Goal: Task Accomplishment & Management: Manage account settings

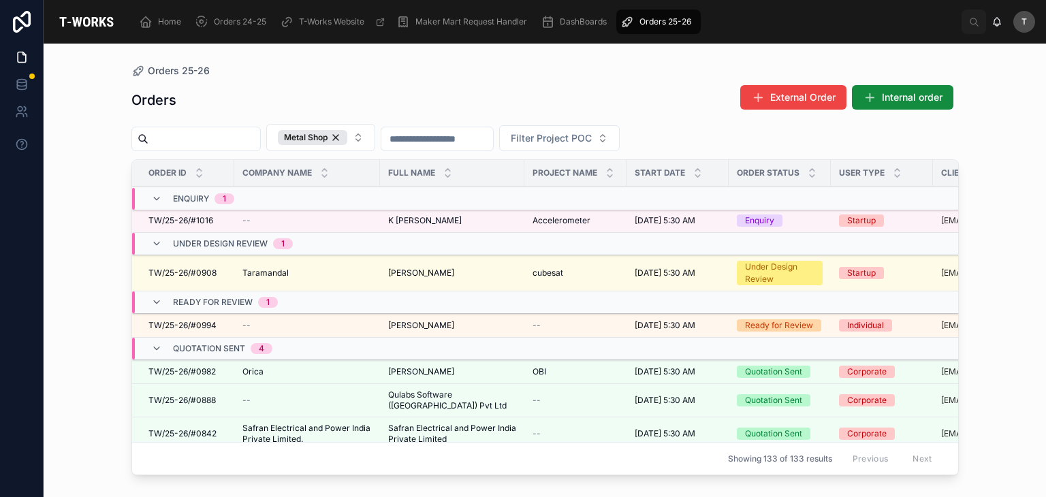
click at [391, 219] on span "K [PERSON_NAME]" at bounding box center [425, 220] width 74 height 11
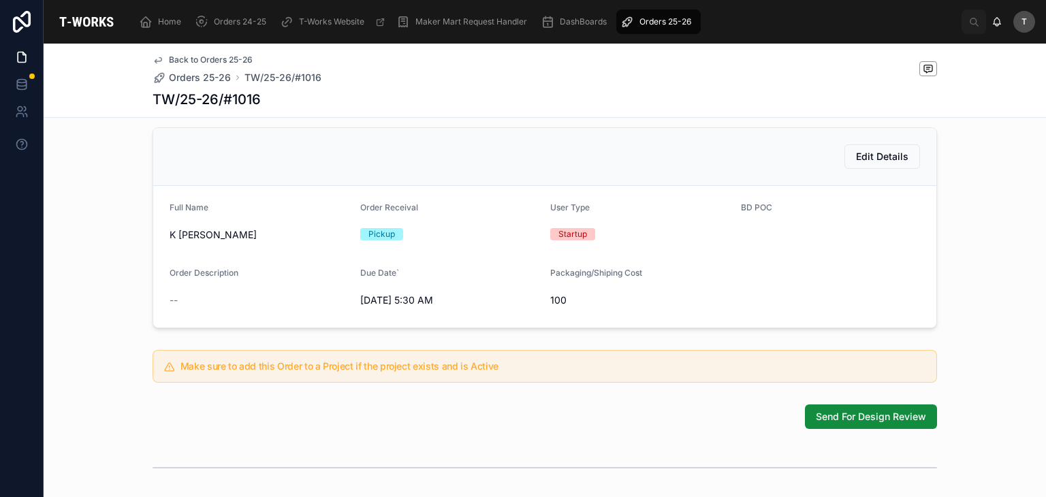
scroll to position [272, 0]
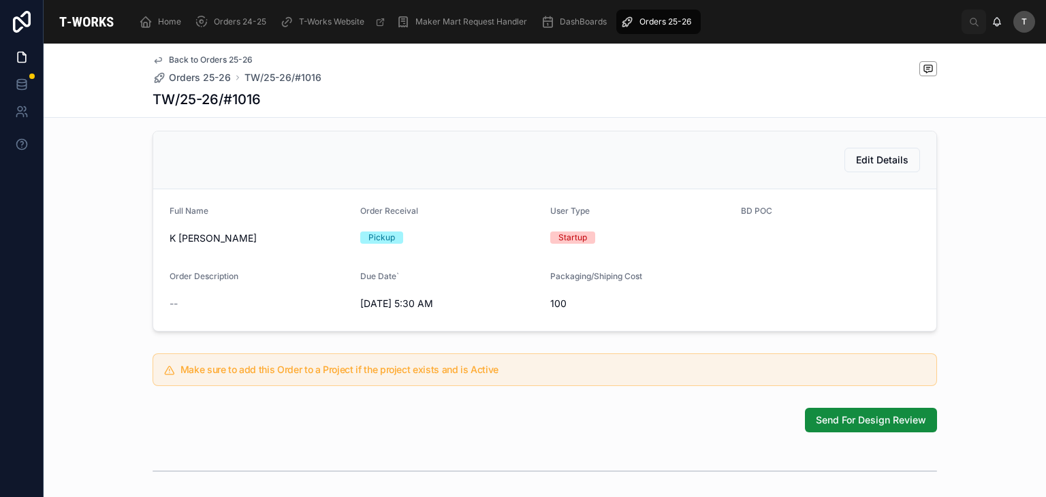
click at [873, 167] on span "Edit Details" at bounding box center [882, 160] width 52 height 14
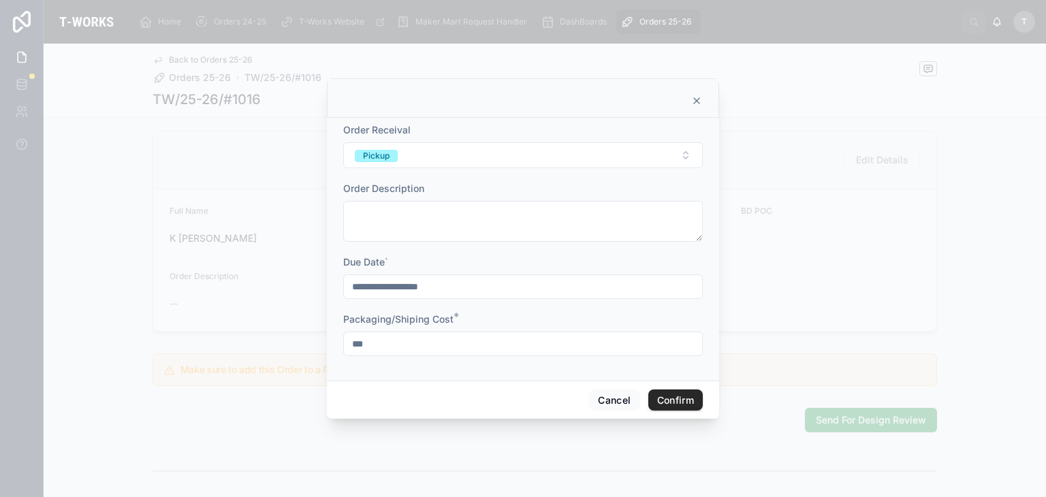
click at [415, 352] on input "***" at bounding box center [523, 343] width 358 height 19
click at [415, 351] on input "***" at bounding box center [523, 343] width 358 height 19
type input "*"
click at [681, 401] on button "Confirm" at bounding box center [675, 400] width 54 height 22
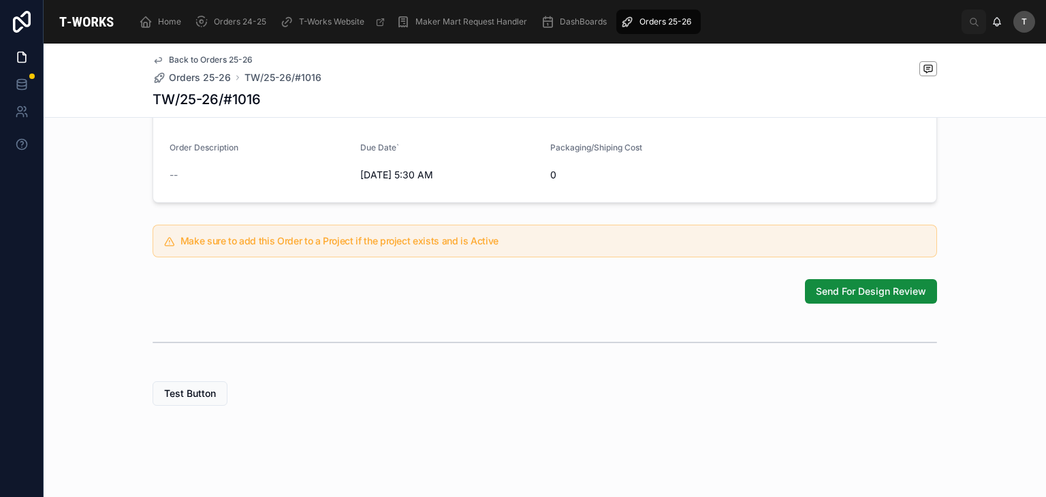
scroll to position [421, 0]
click at [863, 285] on span "Send For Design Review" at bounding box center [871, 290] width 110 height 14
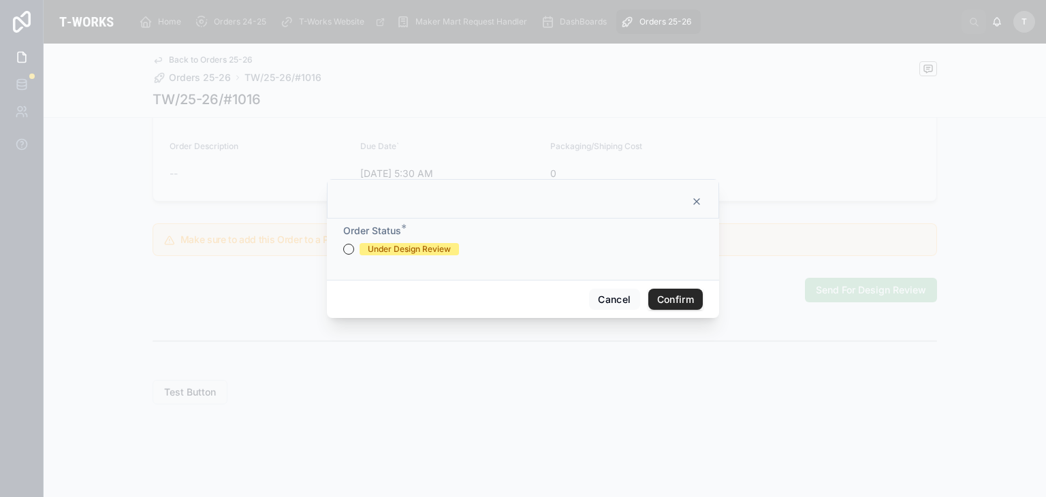
click at [422, 249] on div "Under Design Review" at bounding box center [409, 249] width 83 height 12
click at [354, 249] on button "Under Design Review" at bounding box center [348, 249] width 11 height 11
click at [668, 308] on button "Confirm" at bounding box center [675, 300] width 54 height 22
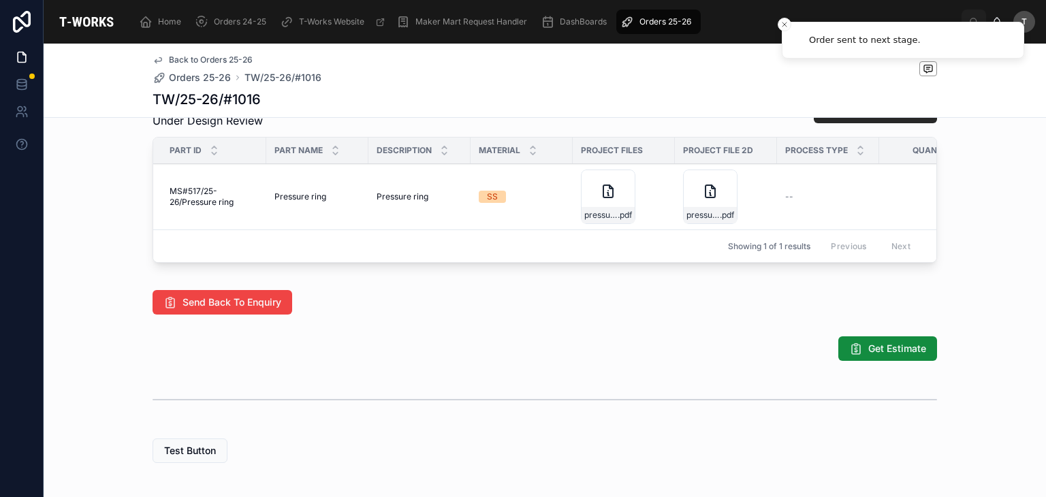
scroll to position [715, 0]
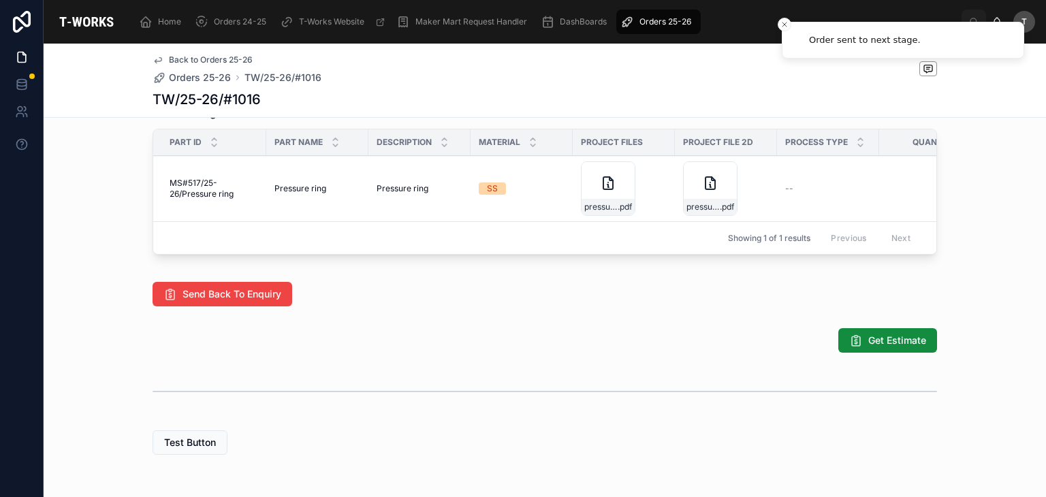
click at [689, 215] on div "pressure_ring .pdf" at bounding box center [710, 207] width 53 height 16
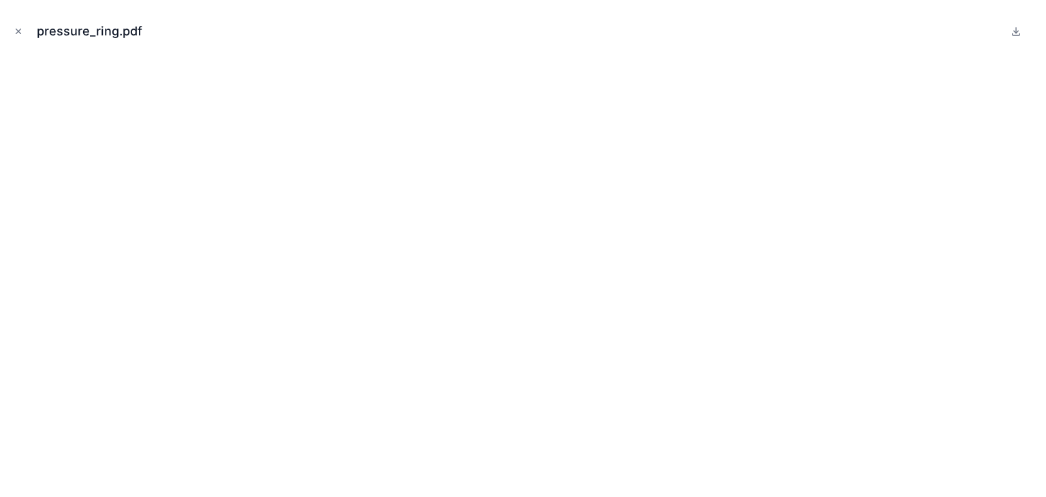
drag, startPoint x: 16, startPoint y: 29, endPoint x: 34, endPoint y: 52, distance: 29.6
click at [16, 30] on icon "Close modal" at bounding box center [19, 32] width 10 height 10
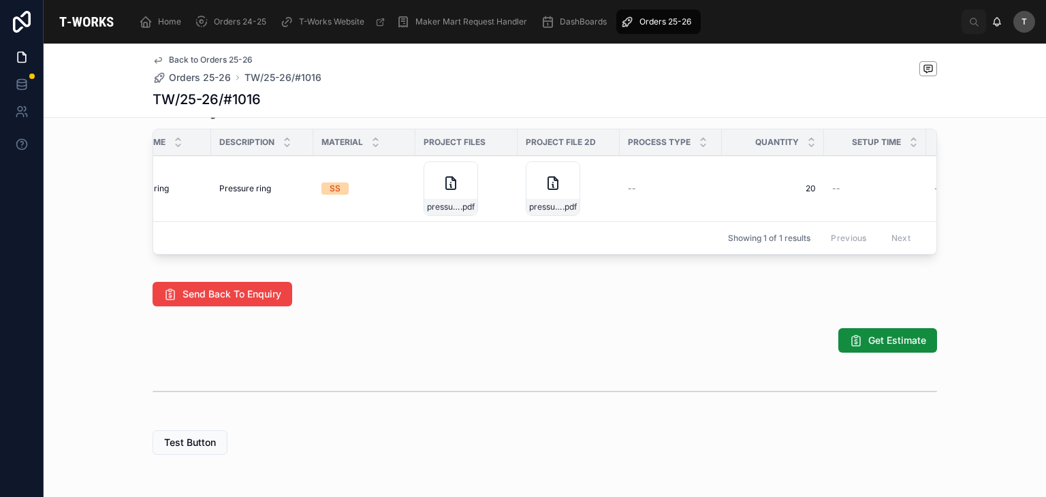
scroll to position [0, 278]
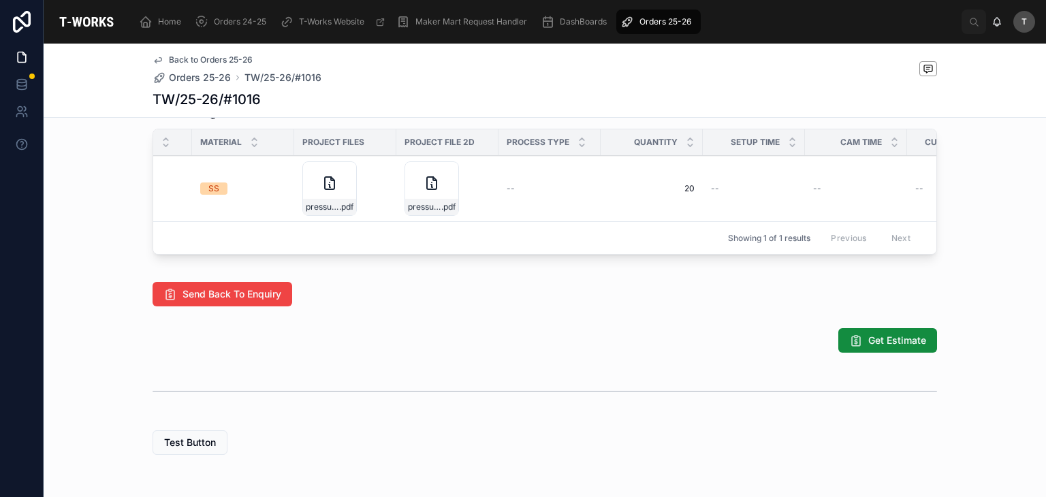
click at [433, 191] on icon at bounding box center [432, 183] width 16 height 16
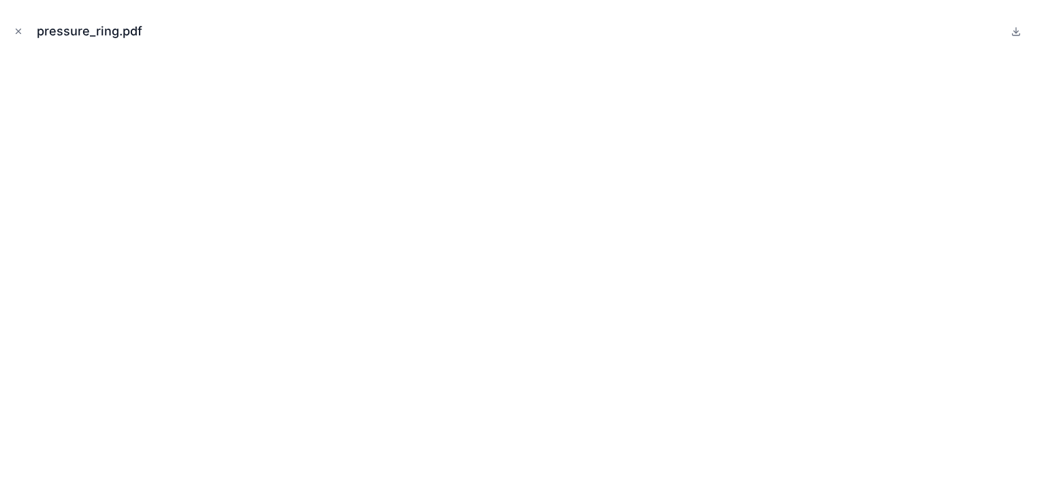
click at [20, 34] on icon "Close modal" at bounding box center [19, 32] width 10 height 10
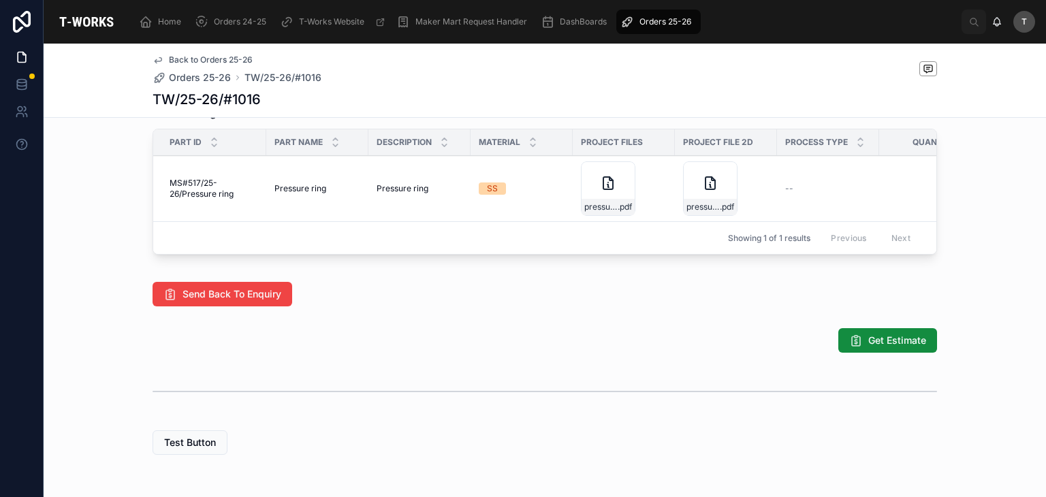
click at [891, 347] on span "Get Estimate" at bounding box center [897, 341] width 58 height 14
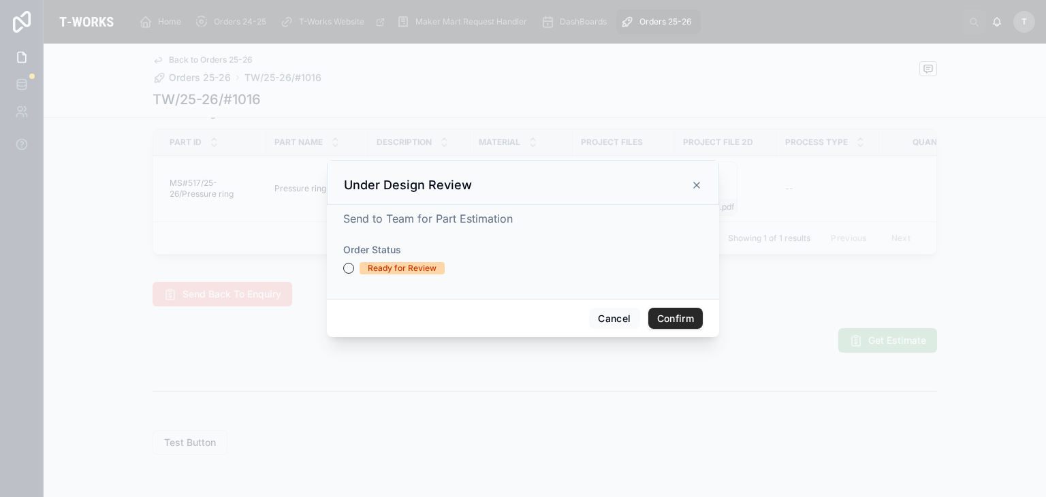
click at [413, 271] on div "Ready for Review" at bounding box center [402, 268] width 69 height 12
click at [354, 271] on button "Ready for Review" at bounding box center [348, 268] width 11 height 11
click at [668, 317] on button "Confirm" at bounding box center [675, 319] width 54 height 22
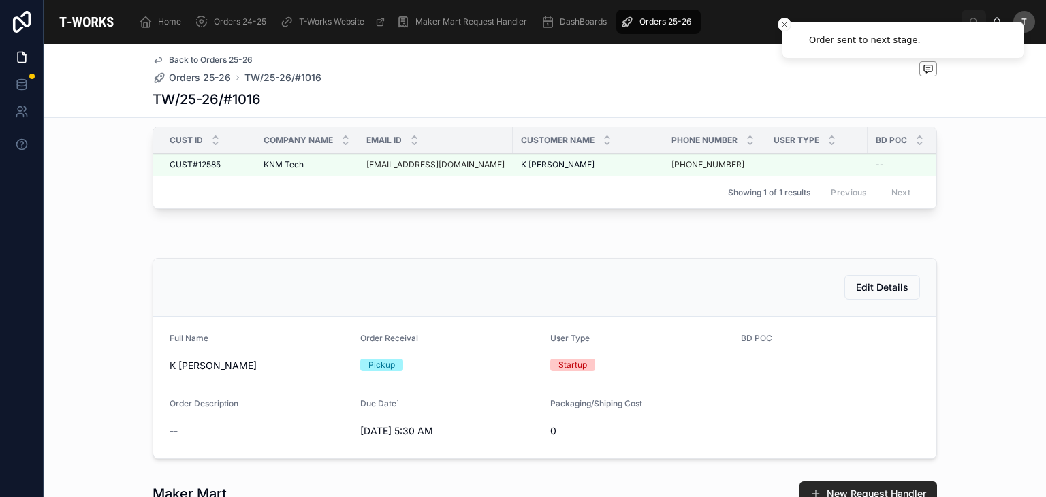
scroll to position [102, 0]
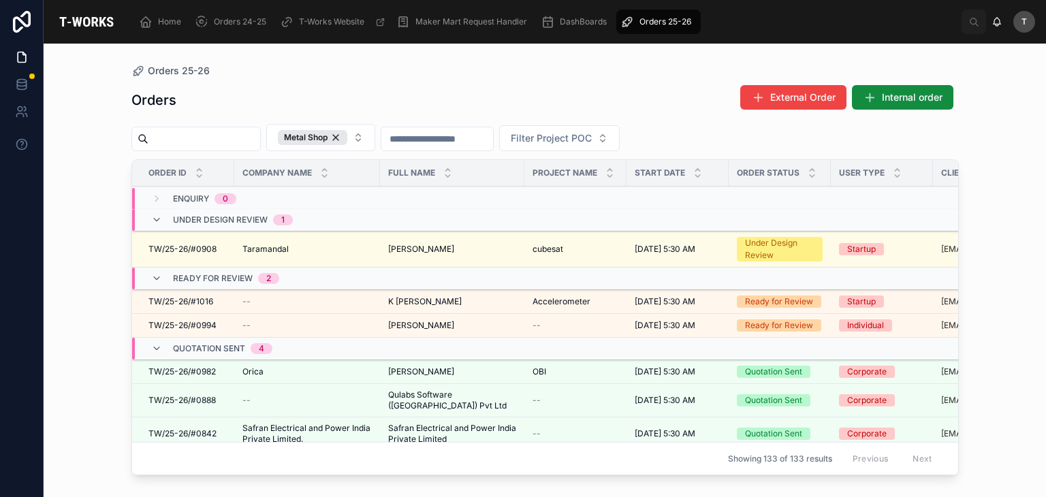
click at [403, 302] on span "K [PERSON_NAME]" at bounding box center [425, 301] width 74 height 11
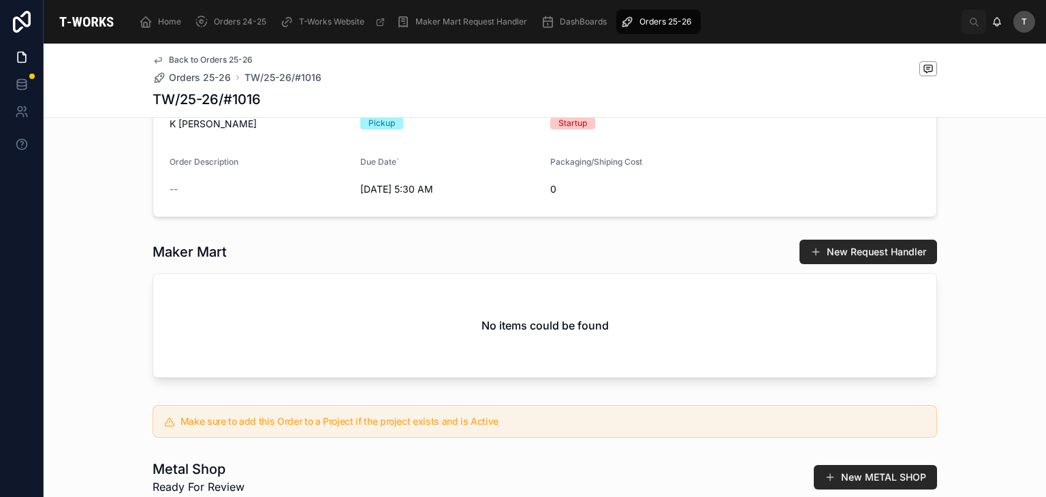
scroll to position [613, 0]
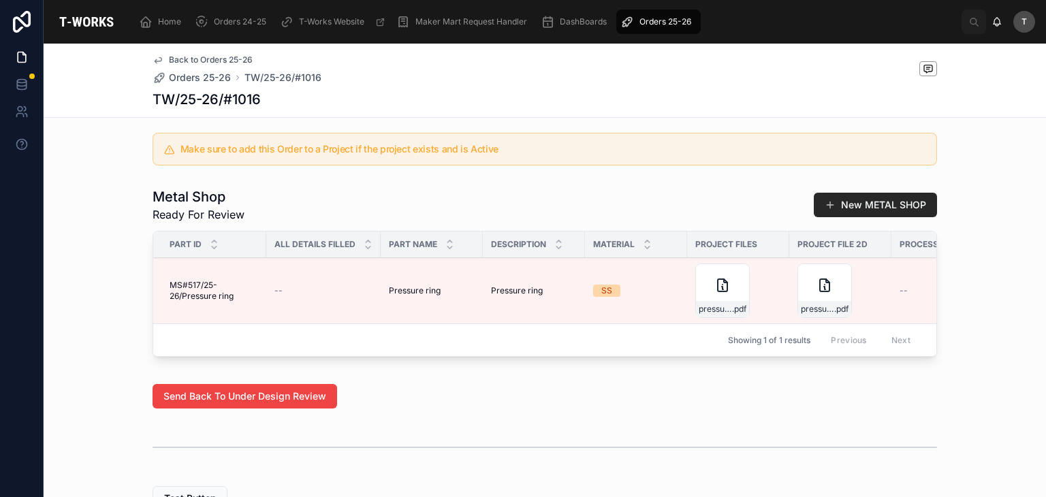
click at [0, 0] on div "Edit Details Add Files" at bounding box center [0, 0] width 0 height 0
click at [0, 0] on icon at bounding box center [0, 0] width 0 height 0
click at [1017, 246] on div "Metal Shop Ready For Review New METAL SHOP Part ID All Details Filled Part Name…" at bounding box center [545, 275] width 1002 height 186
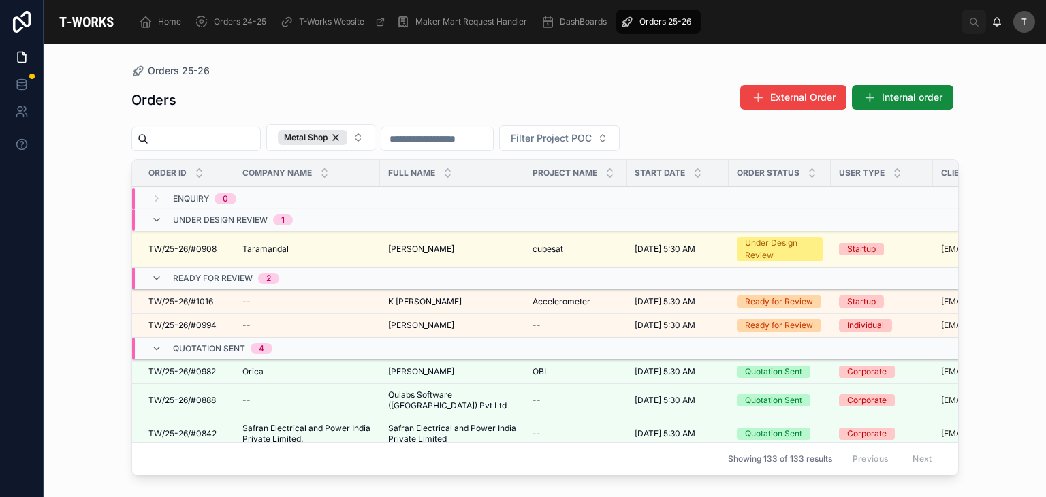
click at [188, 296] on span "TW/25-26/#1016" at bounding box center [180, 301] width 65 height 11
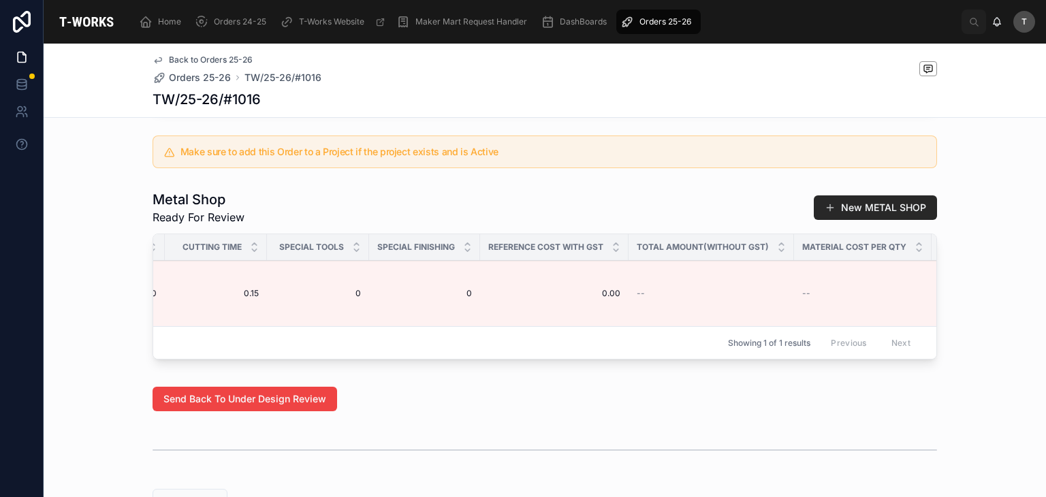
scroll to position [0, 1484]
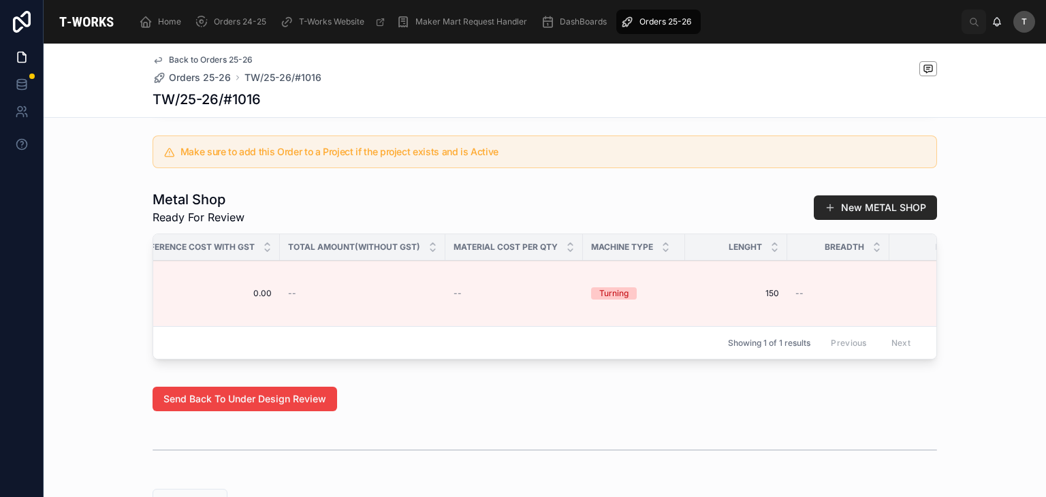
click at [0, 0] on span "Edit Details" at bounding box center [0, 0] width 0 height 0
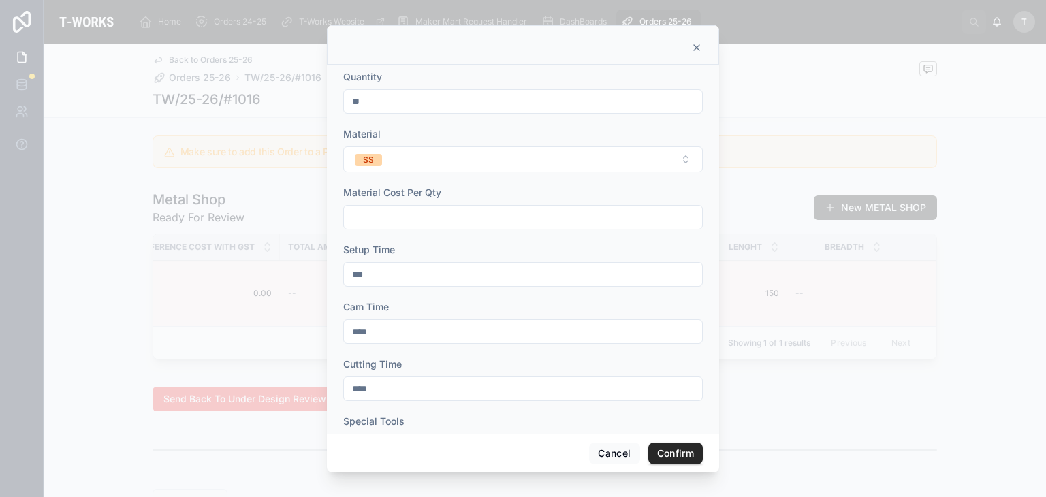
click at [381, 213] on input "text" at bounding box center [523, 217] width 358 height 19
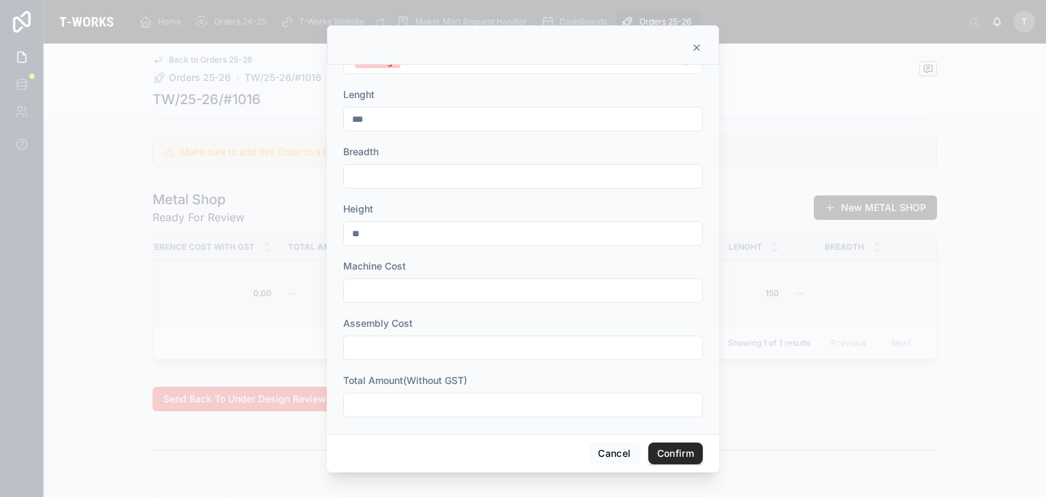
scroll to position [507, 0]
type input "*****"
click at [406, 401] on input "text" at bounding box center [523, 398] width 358 height 19
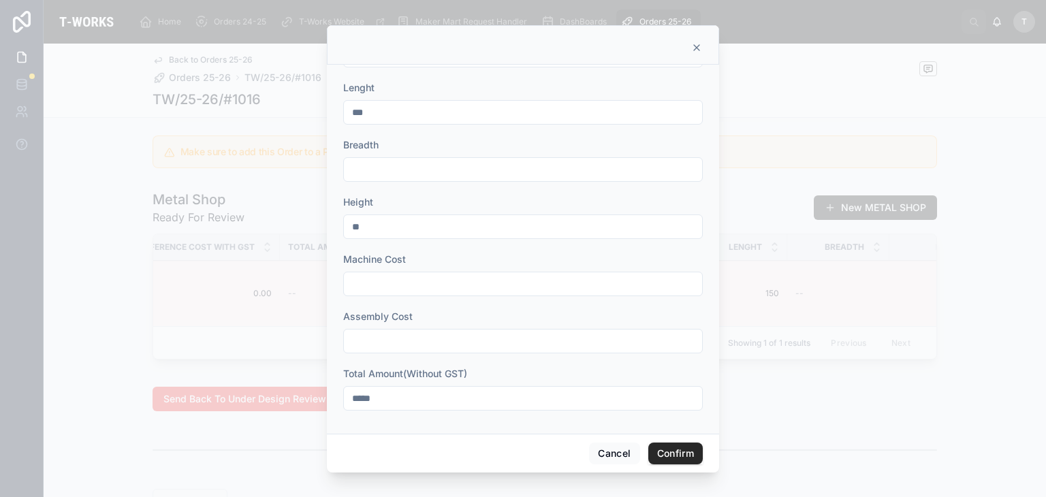
type input "*****"
click at [675, 453] on button "Confirm" at bounding box center [675, 454] width 54 height 22
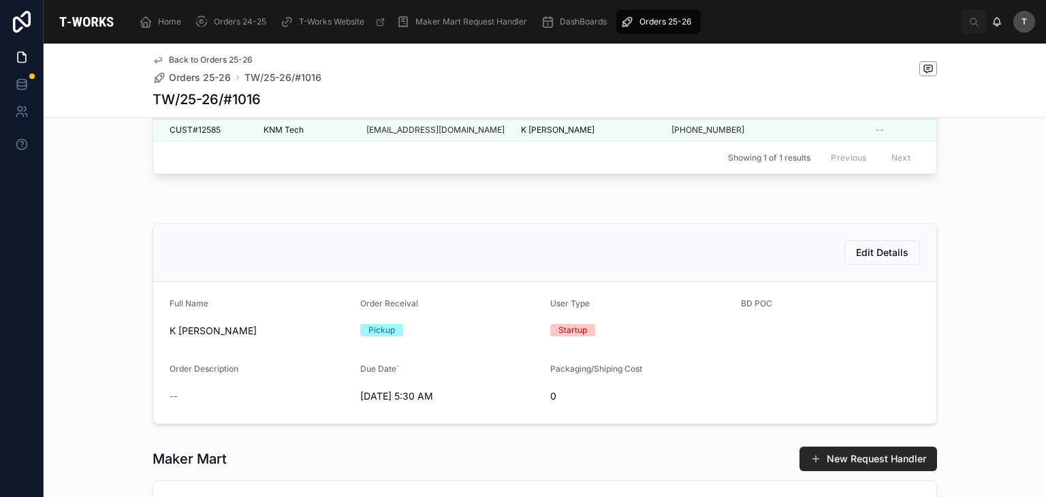
scroll to position [133, 0]
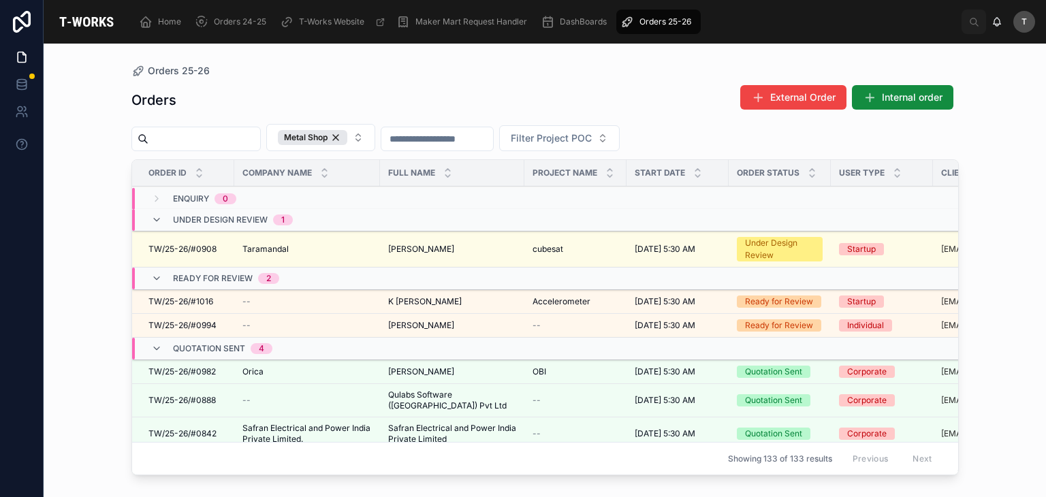
click at [355, 82] on div "Orders External Order Internal order Metal Shop Filter Project POC Order ID Com…" at bounding box center [544, 278] width 827 height 404
click at [397, 86] on div "Orders External Order Internal order" at bounding box center [544, 99] width 827 height 31
click at [520, 385] on td "Qulabs Software (India) Pvt Ltd Qulabs Software (India) Pvt Ltd" at bounding box center [452, 400] width 144 height 33
click at [413, 293] on td "K Avinash Reddy K Avinash Reddy" at bounding box center [452, 302] width 144 height 24
click at [421, 300] on span "K [PERSON_NAME]" at bounding box center [425, 301] width 74 height 11
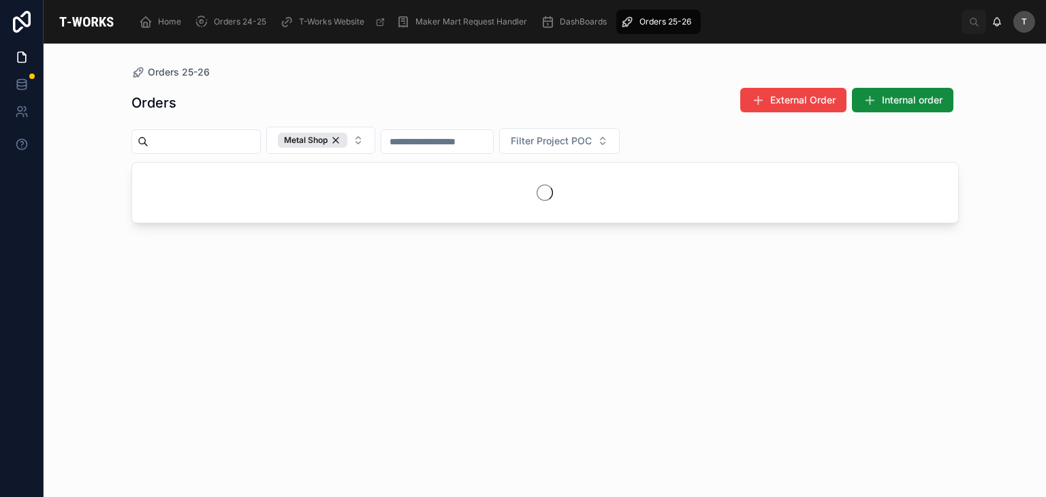
click at [351, 72] on div "Orders 25-26" at bounding box center [544, 72] width 827 height 14
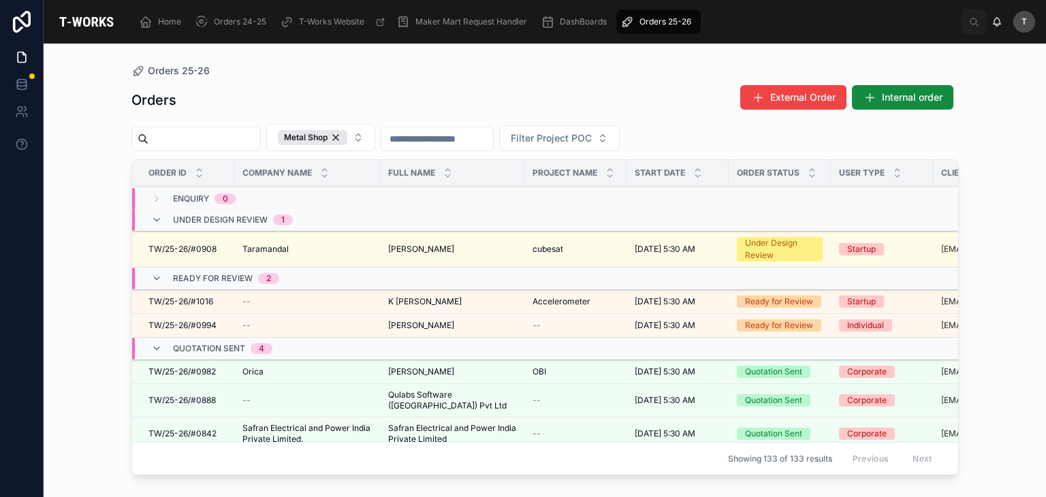
click at [207, 303] on span "TW/25-26/#1016" at bounding box center [180, 301] width 65 height 11
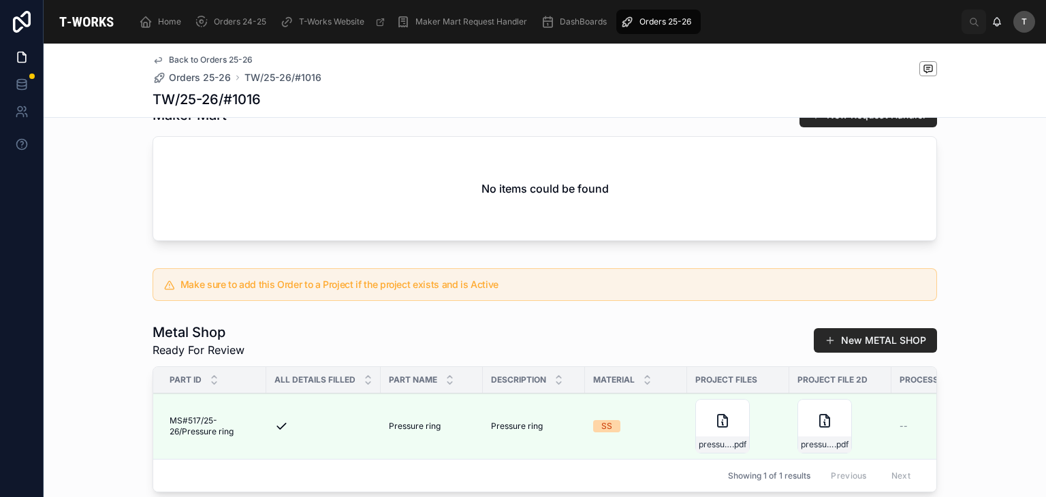
scroll to position [746, 0]
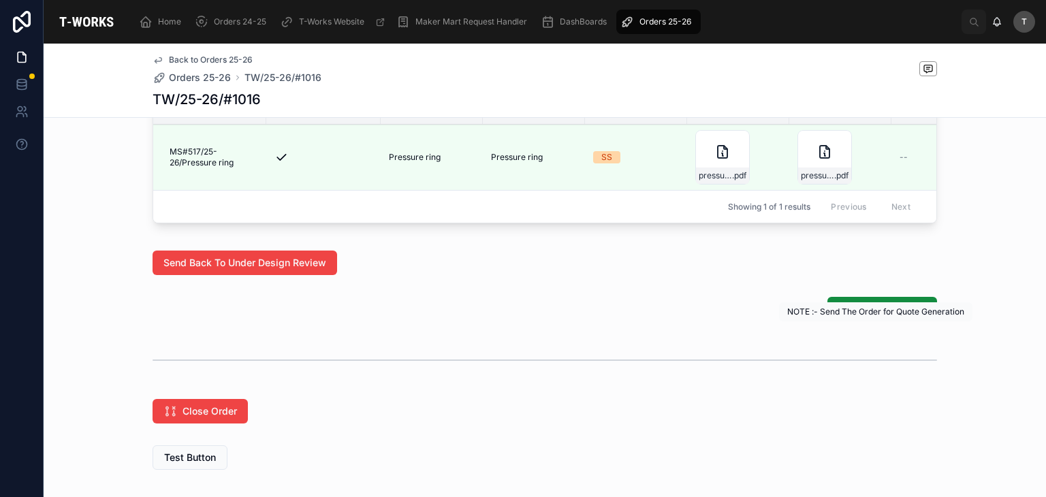
click at [887, 316] on span "Generate Quotation" at bounding box center [882, 309] width 88 height 14
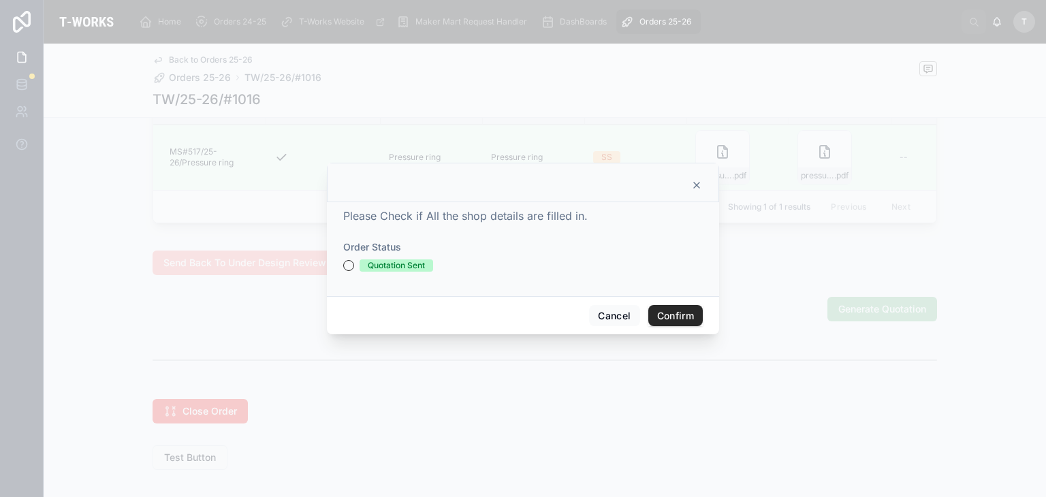
click at [380, 268] on div "Quotation Sent" at bounding box center [396, 265] width 57 height 12
click at [354, 268] on button "Quotation Sent" at bounding box center [348, 265] width 11 height 11
click at [661, 312] on button "Confirm" at bounding box center [675, 316] width 54 height 22
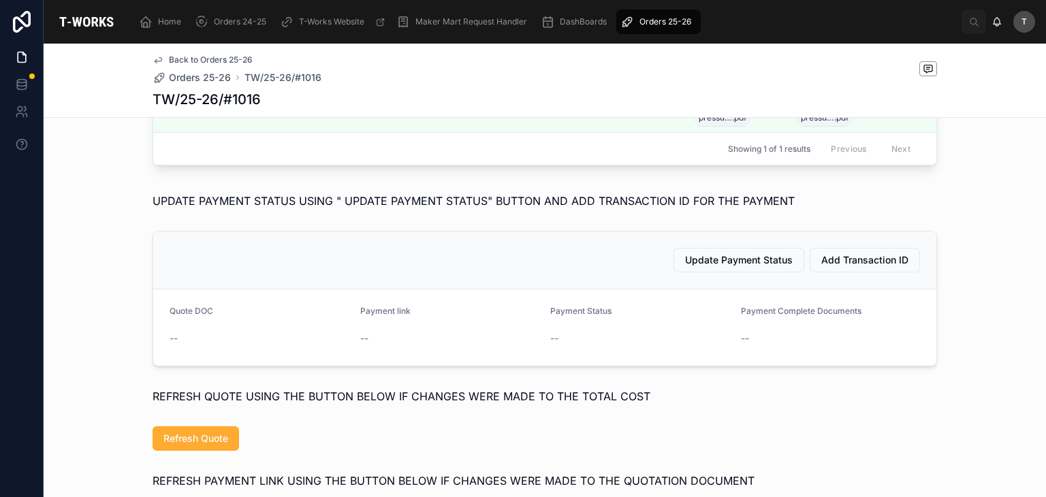
scroll to position [518, 0]
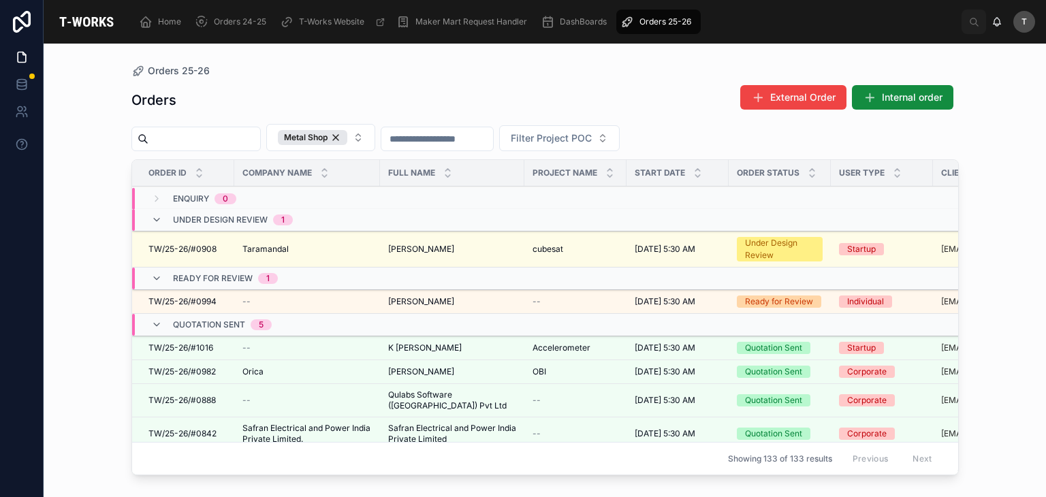
click at [210, 347] on span "TW/25-26/#1016" at bounding box center [180, 347] width 65 height 11
click at [193, 371] on span "TW/25-26/#0982" at bounding box center [181, 371] width 67 height 11
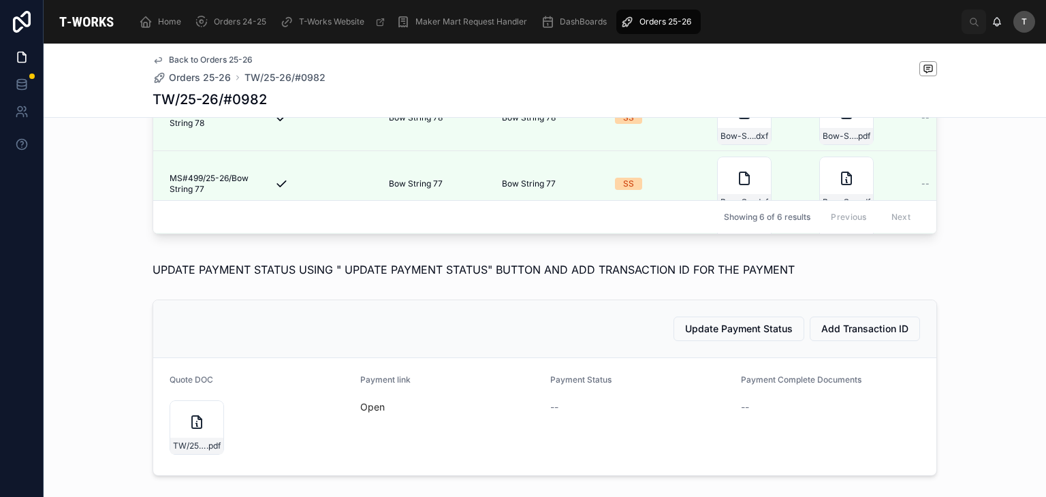
scroll to position [681, 0]
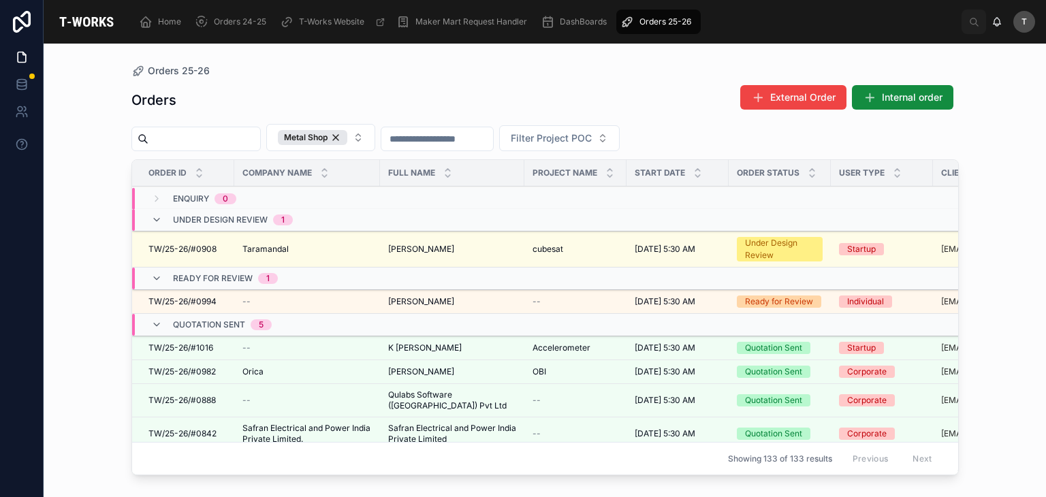
click at [194, 344] on span "TW/25-26/#1016" at bounding box center [180, 347] width 65 height 11
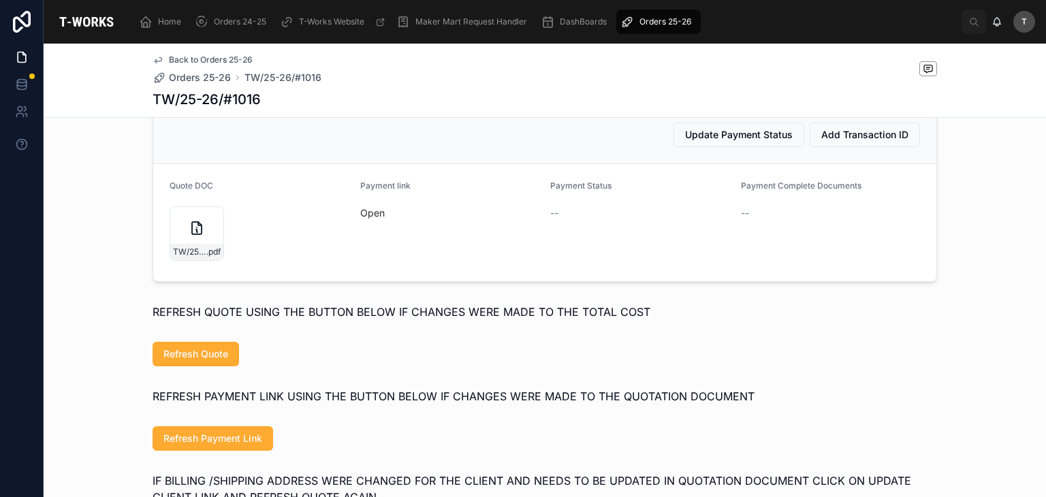
scroll to position [681, 0]
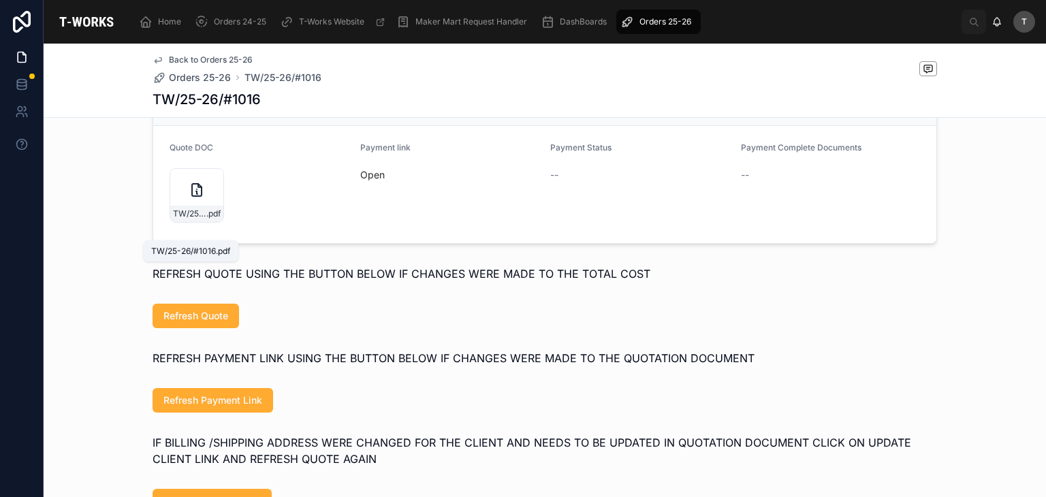
click at [187, 219] on span "TW/25-26/#1016" at bounding box center [189, 213] width 33 height 11
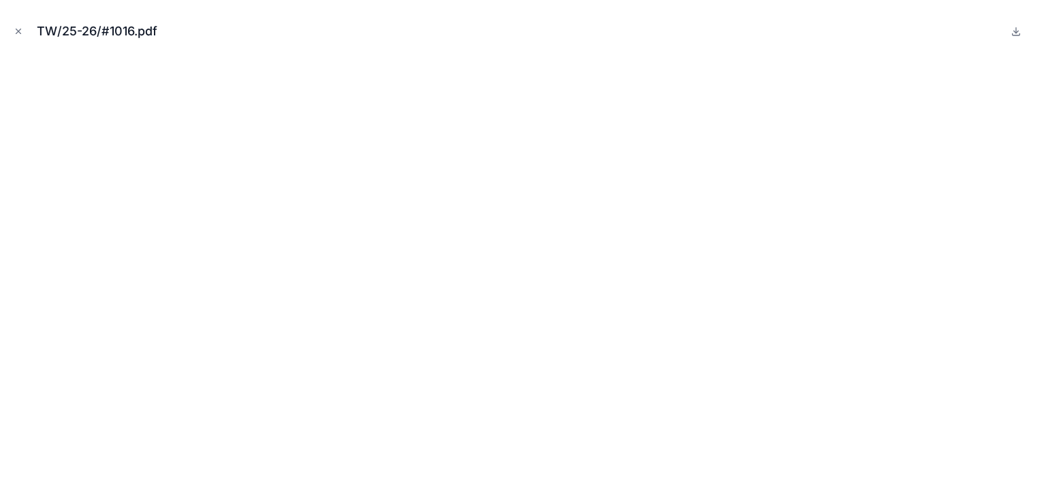
click at [17, 31] on icon "Close modal" at bounding box center [18, 31] width 5 height 5
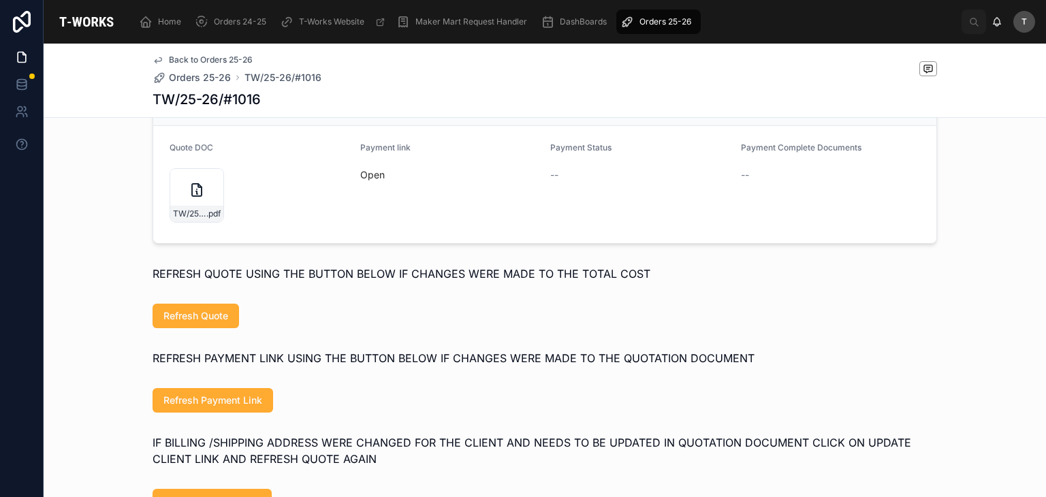
click at [372, 180] on link "Open" at bounding box center [372, 175] width 25 height 12
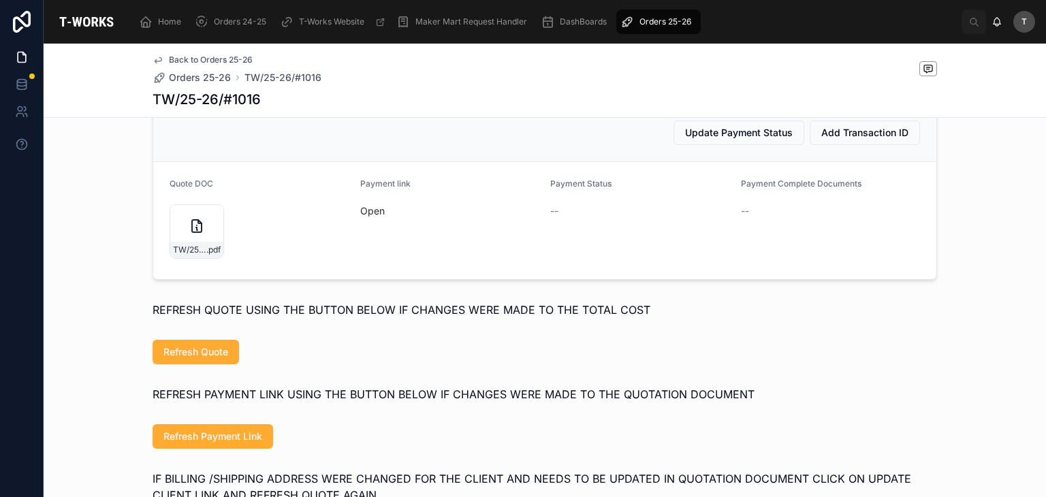
scroll to position [613, 0]
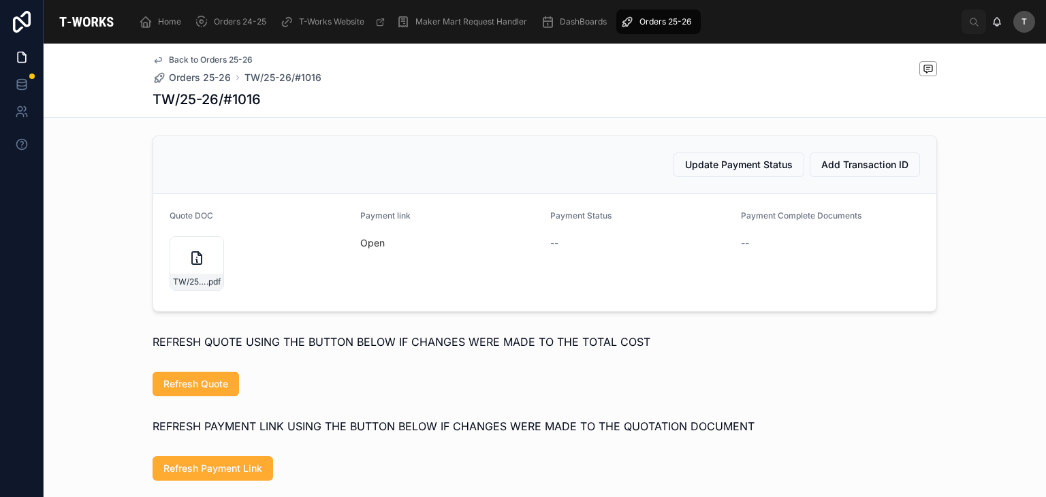
click at [370, 249] on link "Open" at bounding box center [372, 243] width 25 height 12
click at [187, 287] on span "TW/25-26/#1016" at bounding box center [189, 281] width 33 height 11
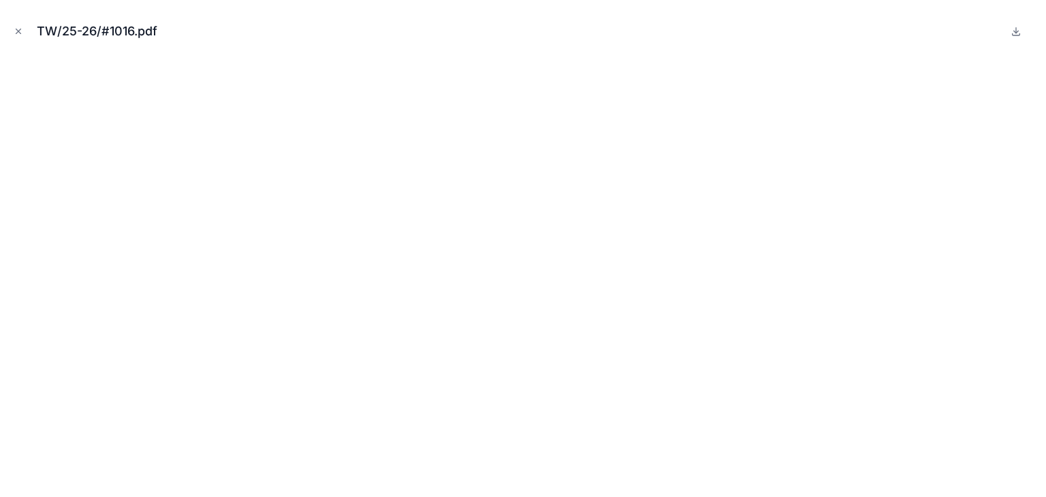
click at [13, 33] on button "Close modal" at bounding box center [18, 31] width 15 height 15
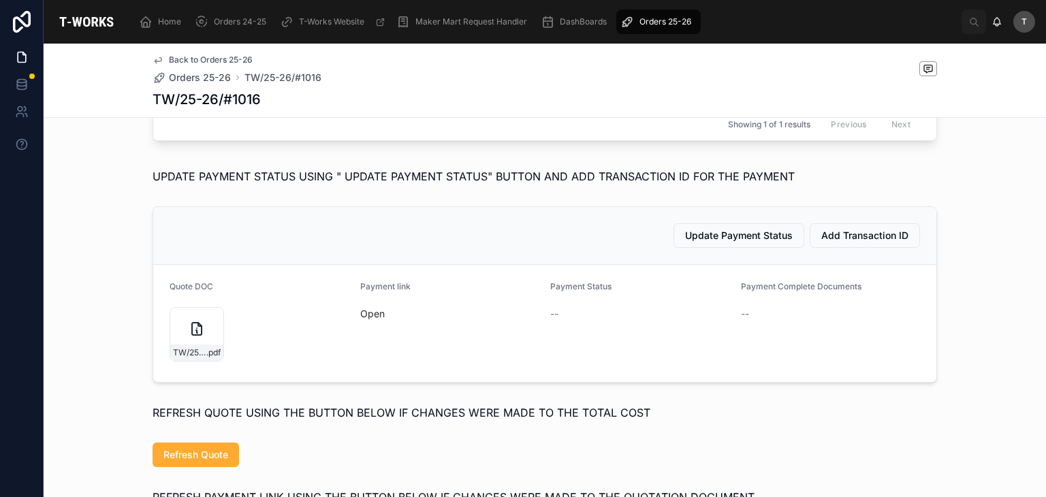
scroll to position [545, 0]
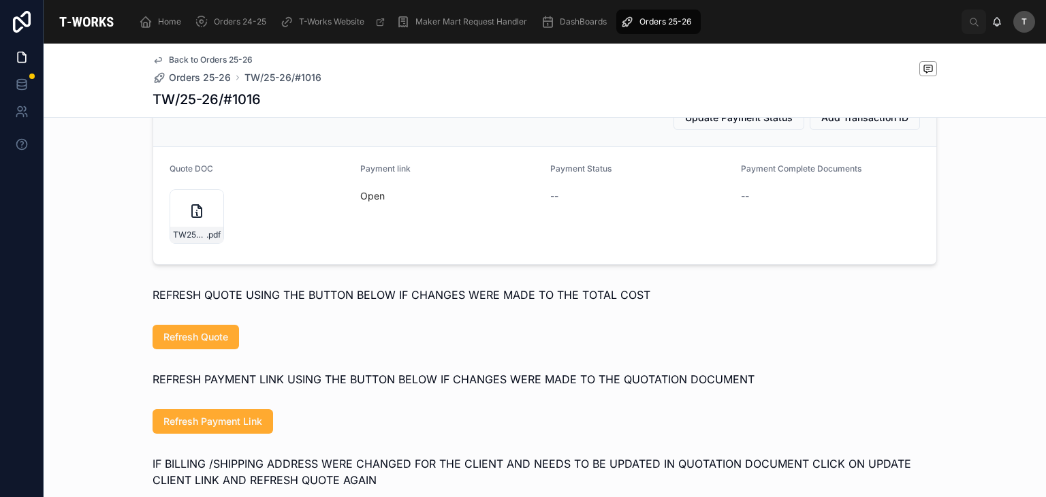
scroll to position [681, 0]
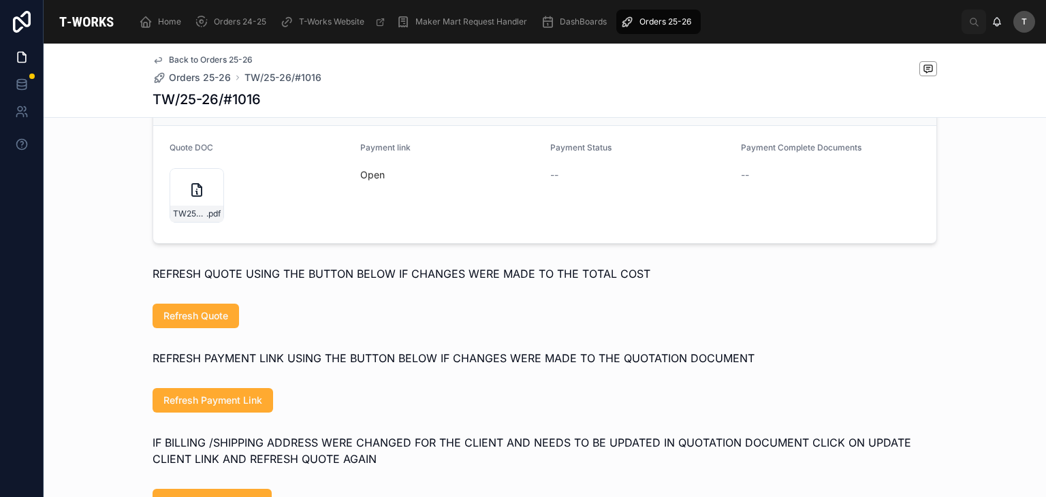
click at [202, 213] on div "TW25-26#1016 .pdf" at bounding box center [197, 195] width 54 height 54
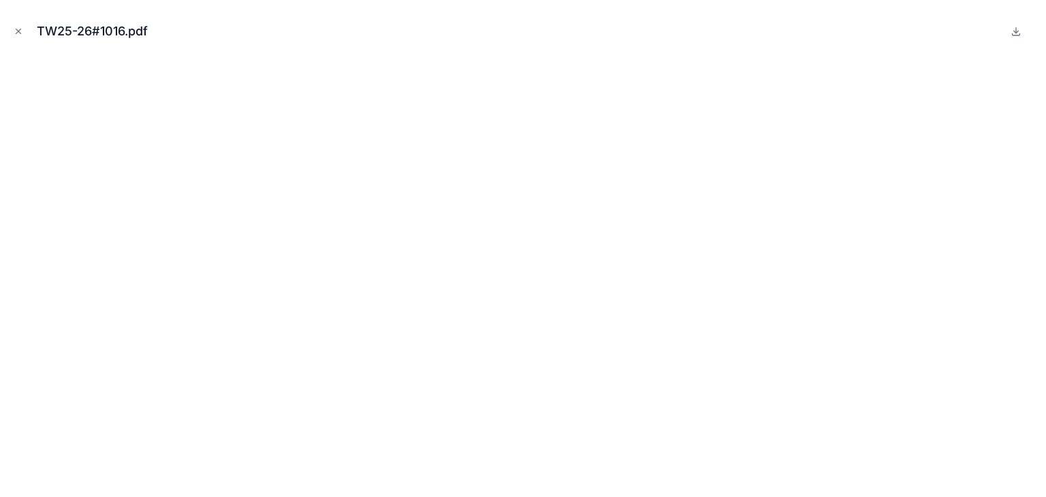
click at [19, 32] on icon "Close modal" at bounding box center [18, 31] width 5 height 5
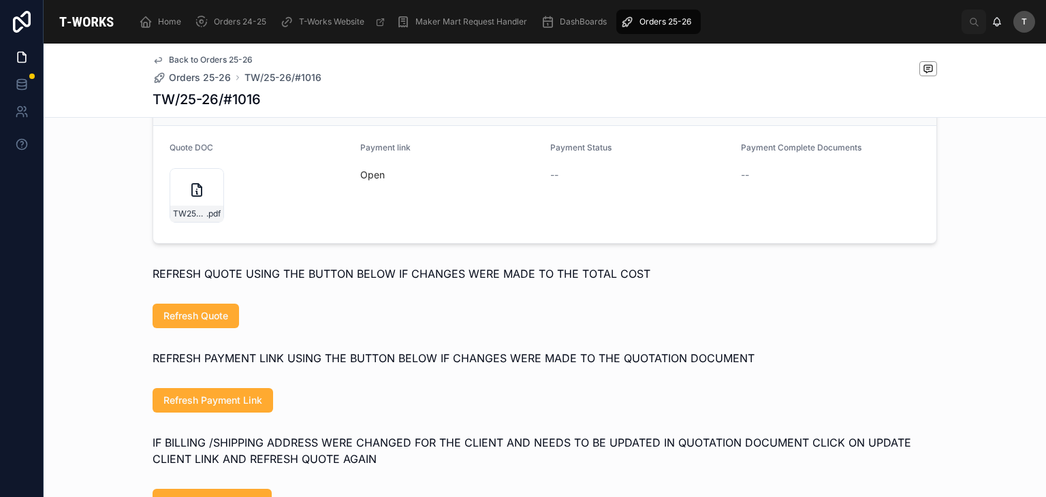
click at [0, 0] on icon at bounding box center [0, 0] width 0 height 0
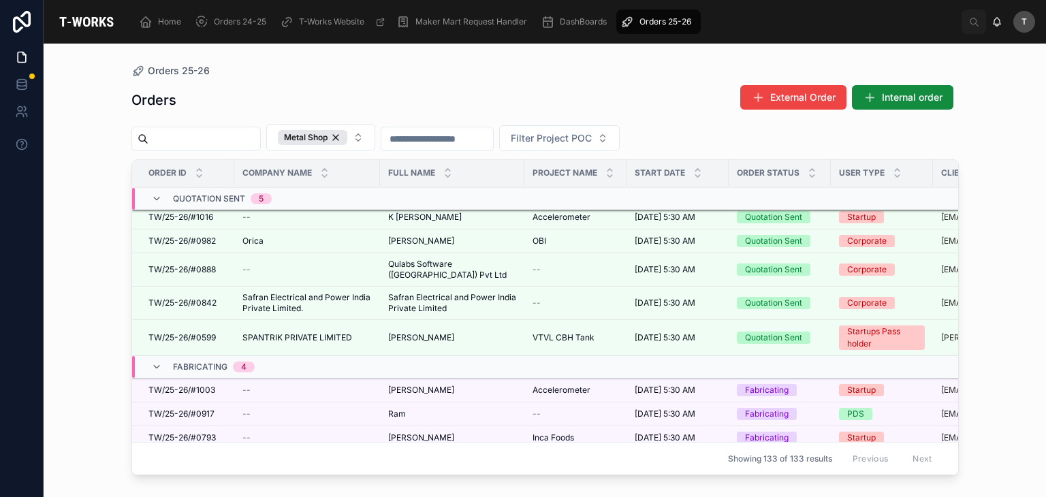
scroll to position [136, 0]
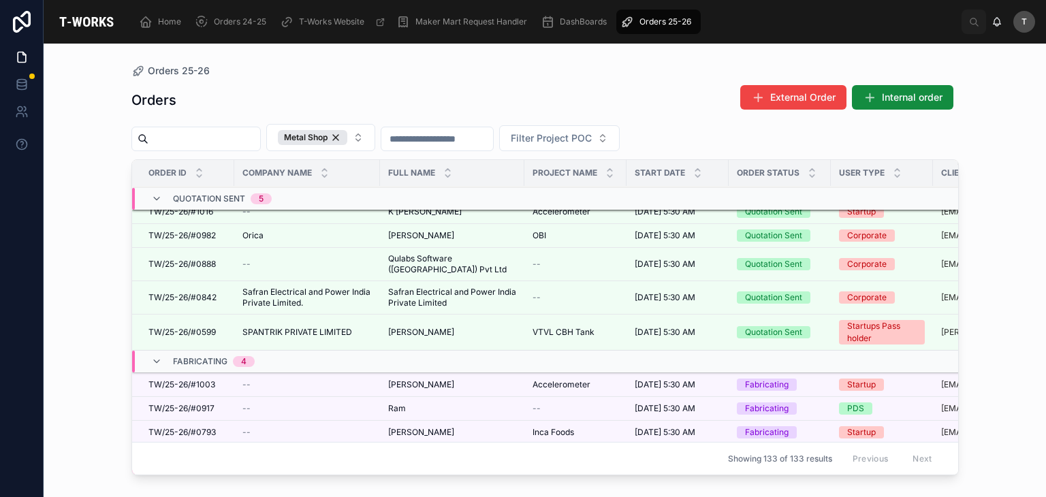
click at [272, 71] on div "Orders 25-26" at bounding box center [544, 70] width 827 height 11
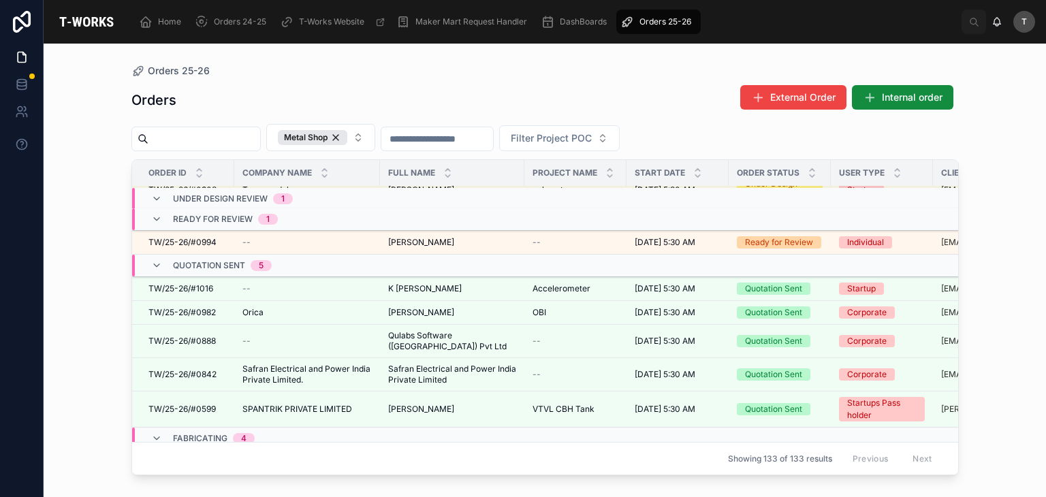
scroll to position [0, 0]
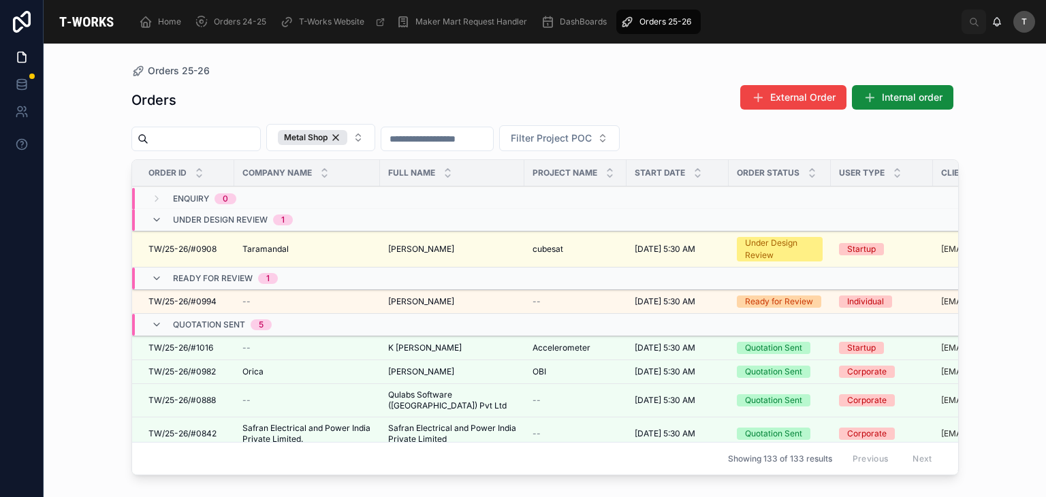
click at [264, 37] on div "Home Orders 24-25 T-Works Website Maker Mart Request Handler DashBoards Orders …" at bounding box center [545, 22] width 1002 height 44
drag, startPoint x: 309, startPoint y: 133, endPoint x: 289, endPoint y: 99, distance: 39.7
click at [308, 132] on button "Metal Shop" at bounding box center [320, 137] width 109 height 27
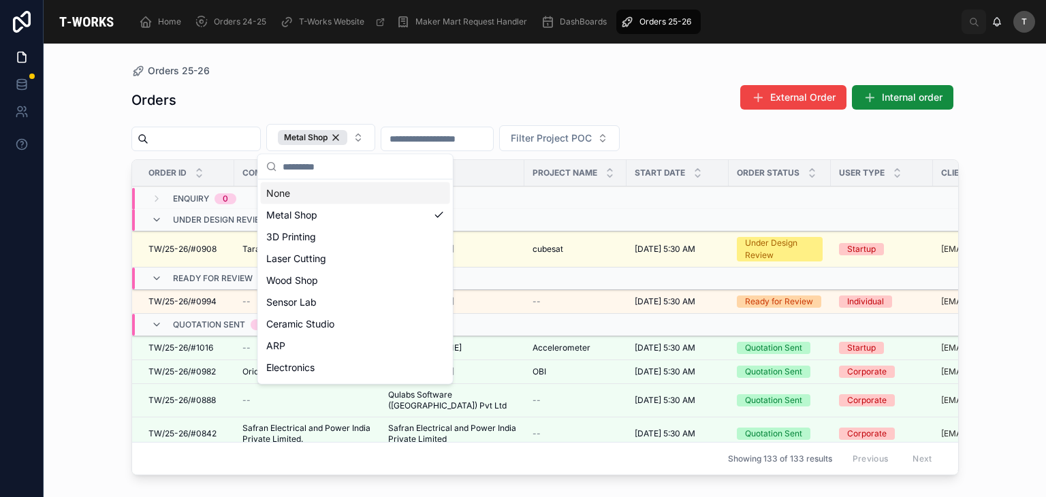
click at [260, 65] on div "Orders 25-26" at bounding box center [544, 70] width 827 height 11
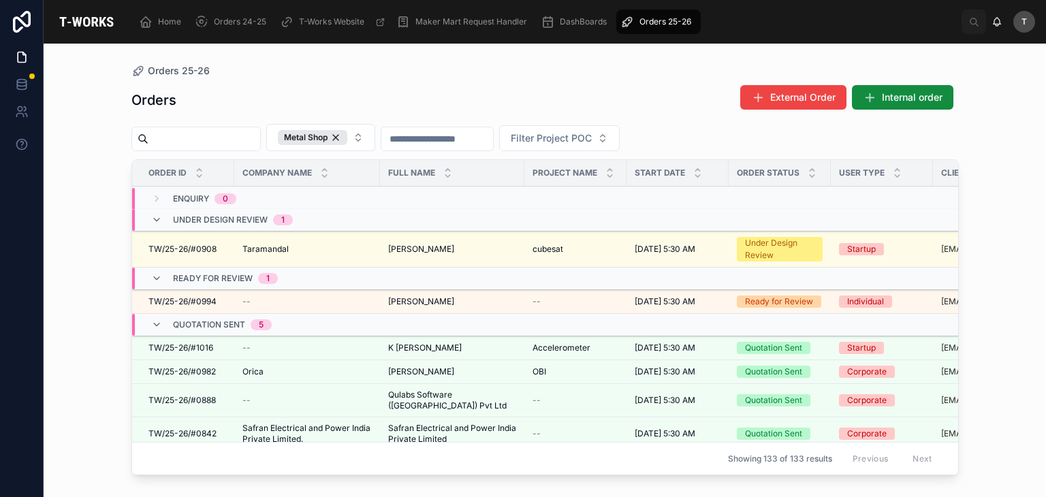
click at [202, 338] on td "TW/25-26/#1016 TW/25-26/#1016" at bounding box center [183, 348] width 102 height 24
click at [213, 347] on div "TW/25-26/#1016 TW/25-26/#1016" at bounding box center [187, 347] width 78 height 11
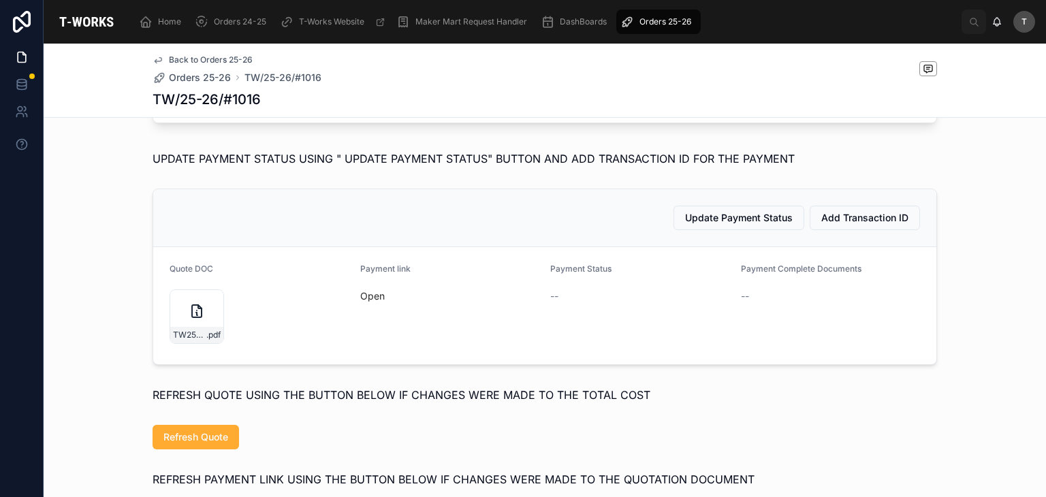
scroll to position [749, 0]
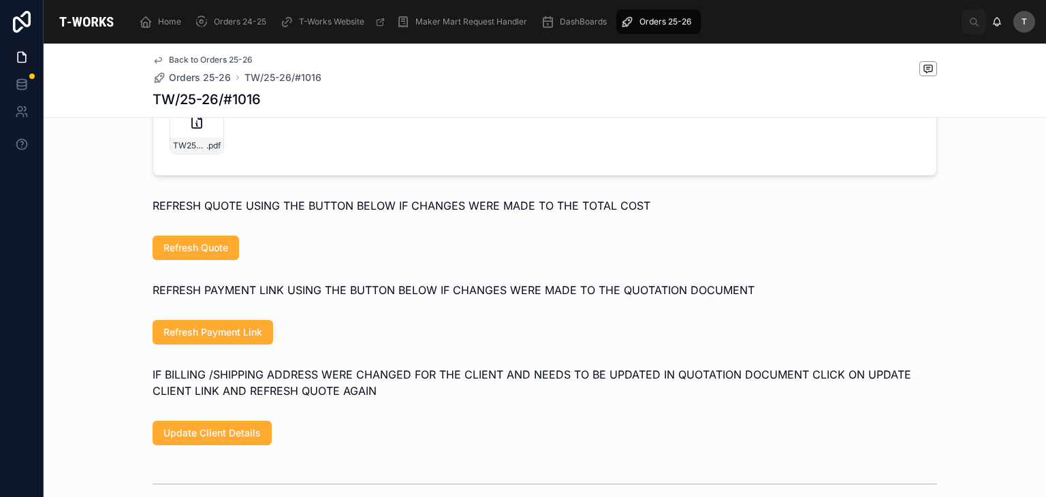
click at [365, 112] on link "Open" at bounding box center [372, 107] width 25 height 12
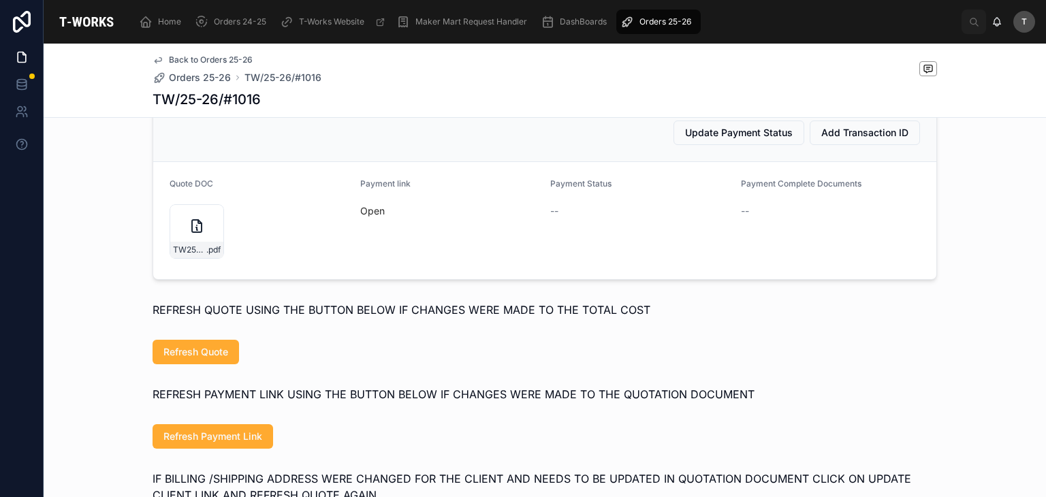
scroll to position [613, 0]
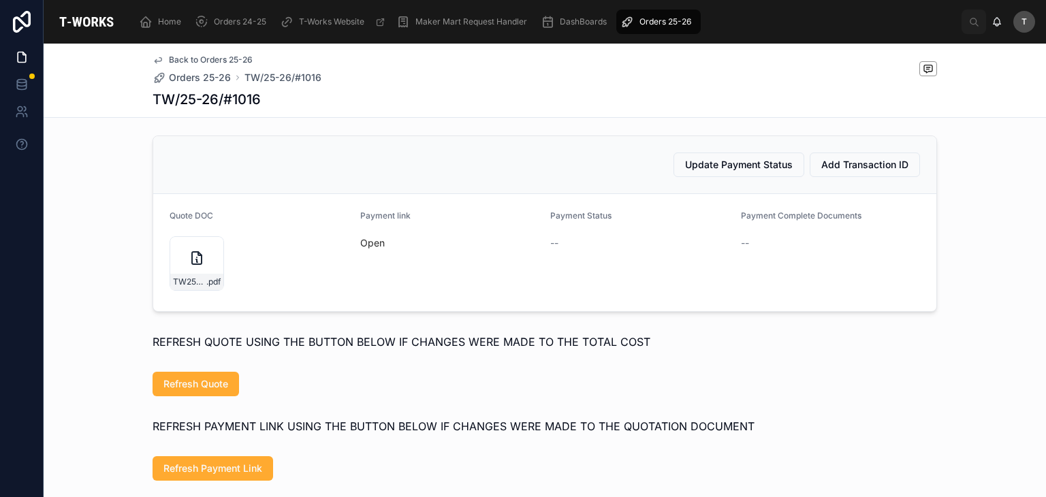
click at [748, 172] on span "Update Payment Status" at bounding box center [739, 165] width 108 height 14
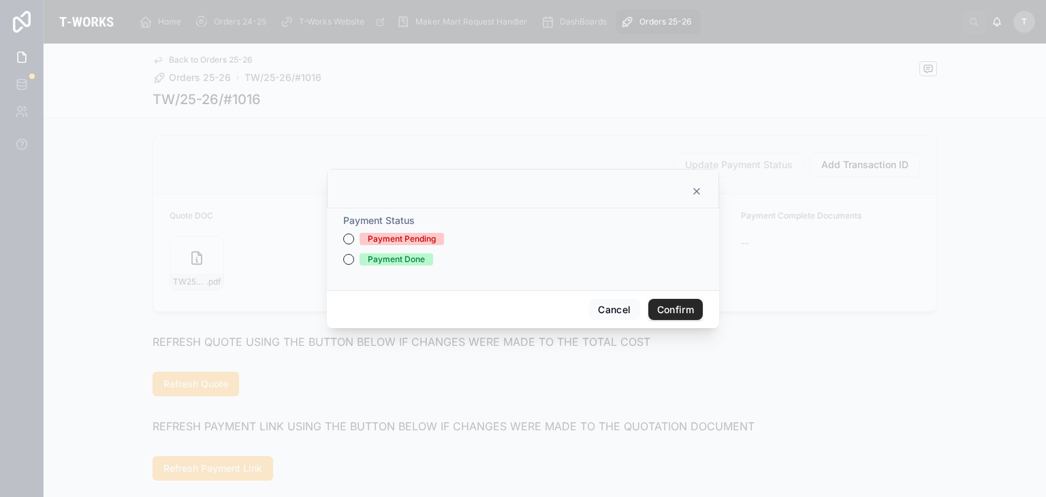
click at [398, 256] on div "Payment Done" at bounding box center [396, 259] width 57 height 12
click at [354, 256] on button "Payment Done" at bounding box center [348, 259] width 11 height 11
click at [668, 310] on button "Confirm" at bounding box center [675, 310] width 54 height 22
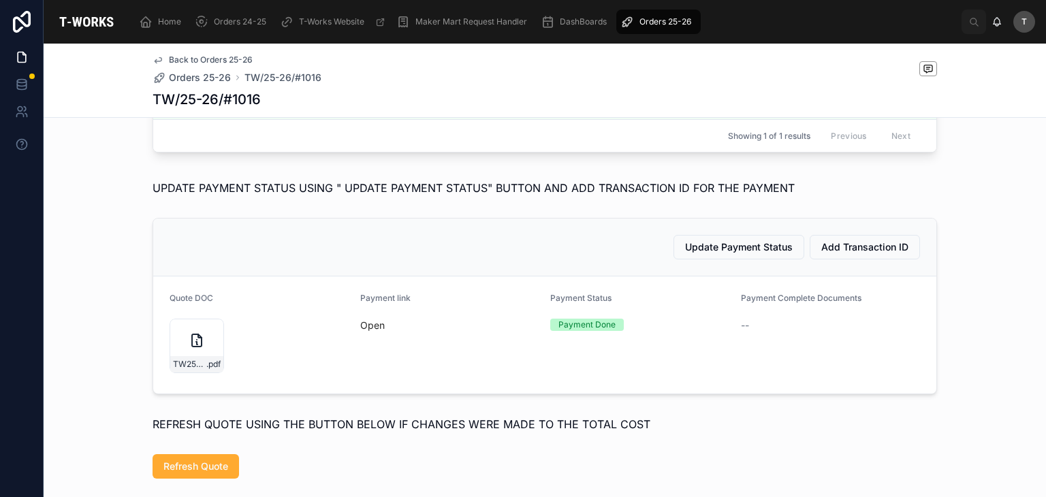
scroll to position [526, 0]
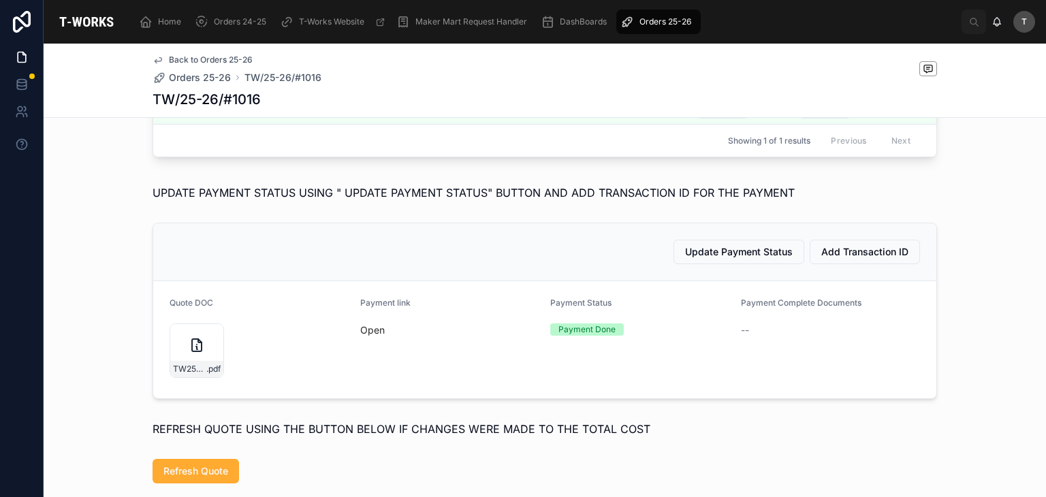
click at [360, 336] on link "Open" at bounding box center [372, 330] width 25 height 12
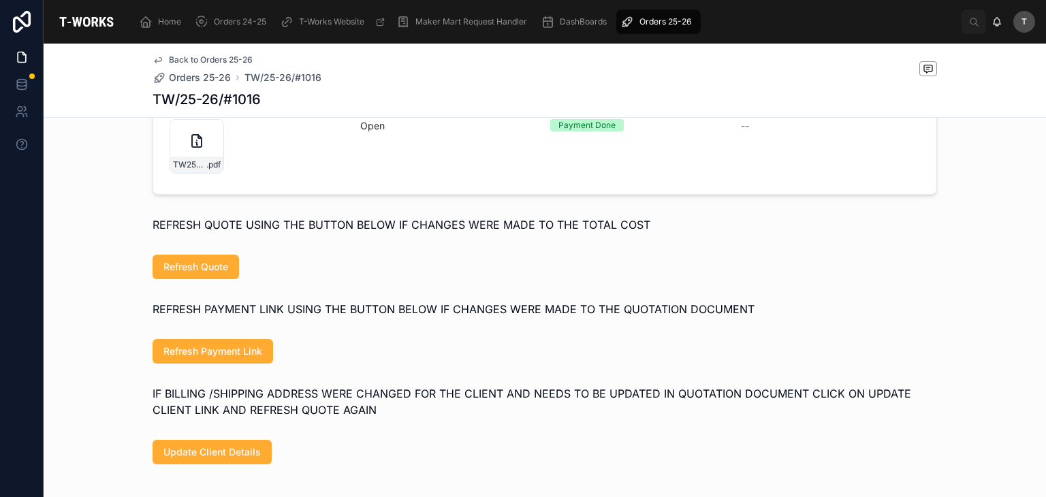
scroll to position [1002, 0]
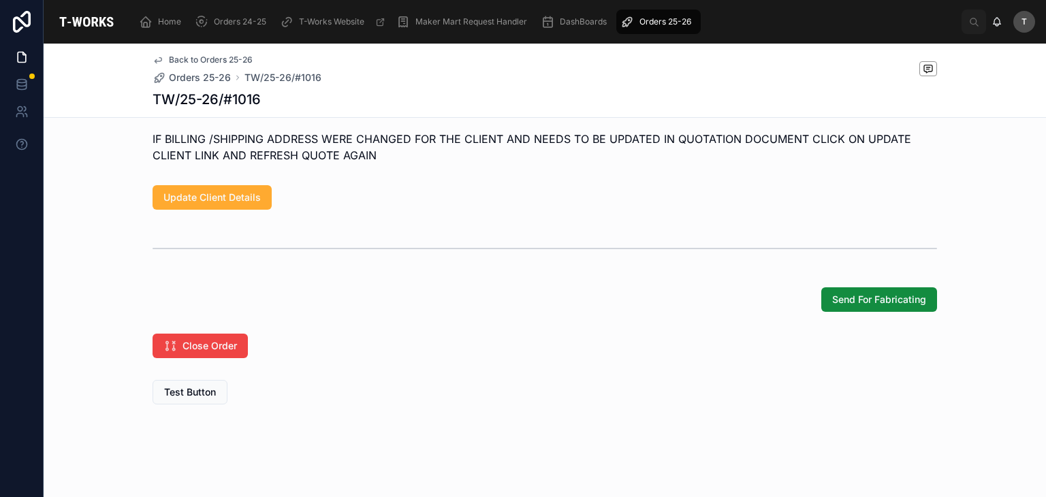
click at [874, 304] on span "Send For Fabricating" at bounding box center [879, 300] width 94 height 14
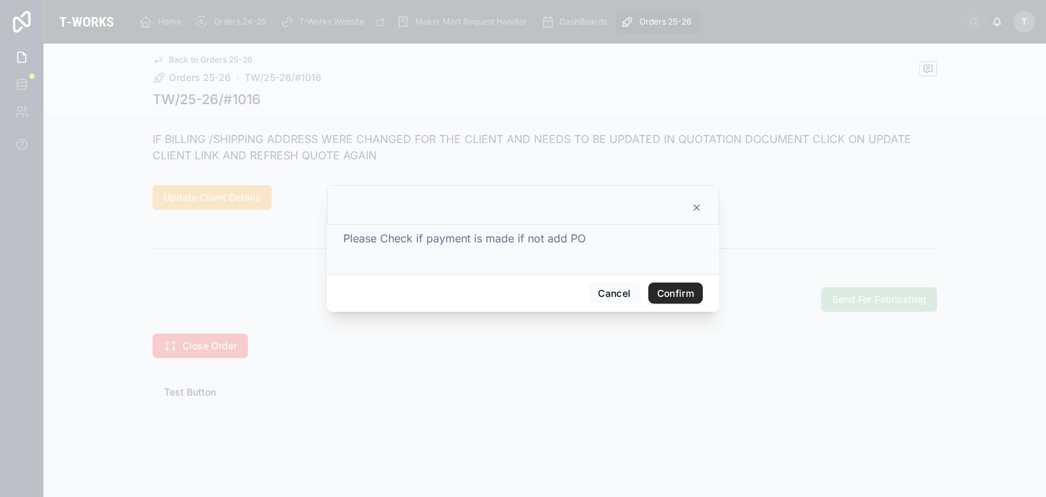
click at [686, 295] on button "Confirm" at bounding box center [675, 294] width 54 height 22
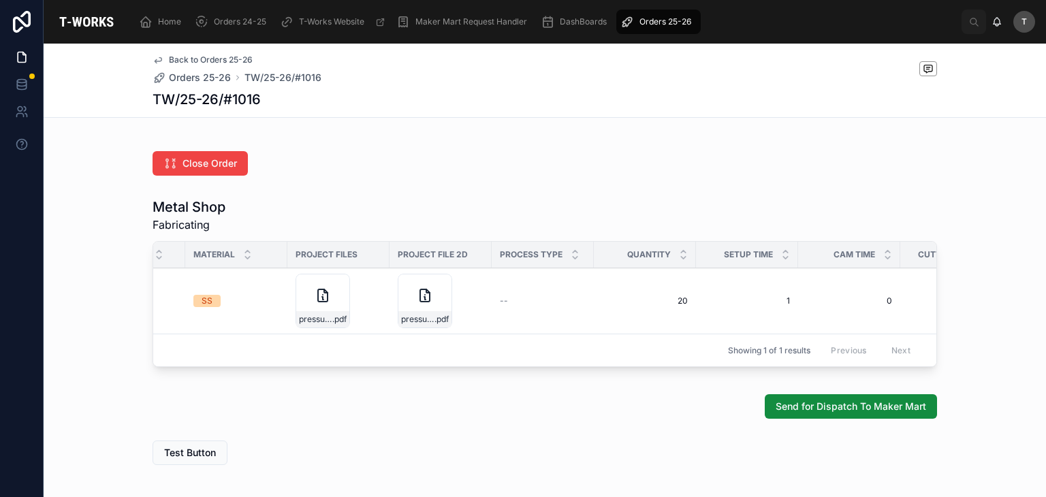
scroll to position [0, 0]
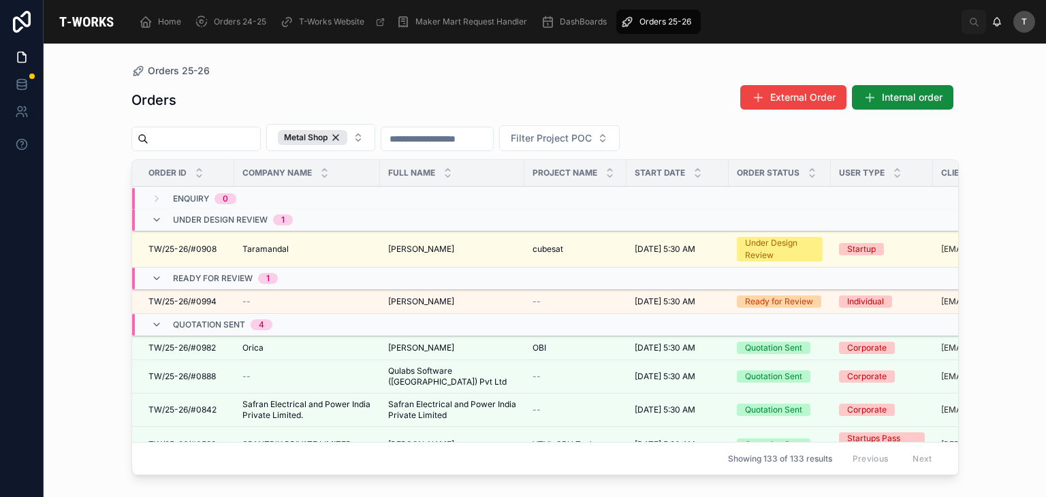
click at [382, 90] on div "Orders External Order Internal order" at bounding box center [544, 99] width 827 height 31
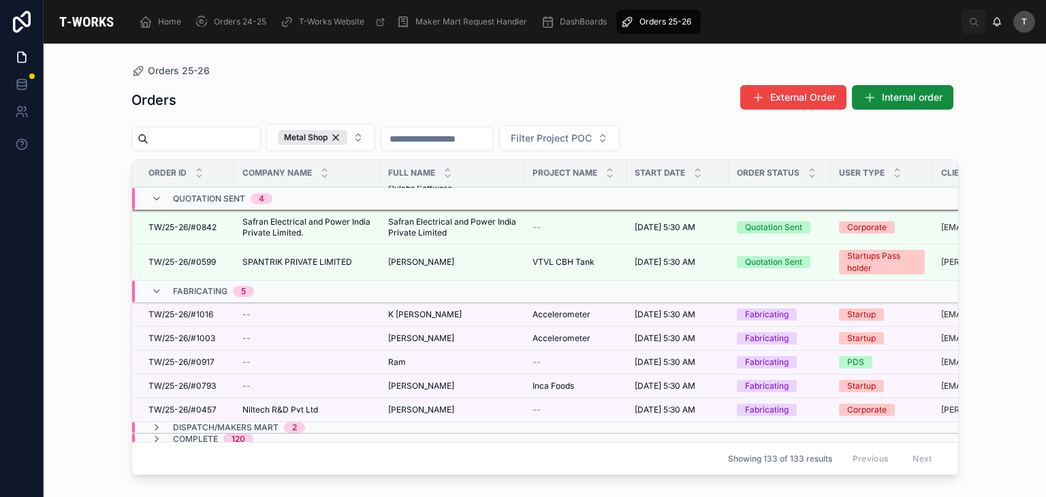
click at [249, 422] on span "Dispatch/Makers Mart" at bounding box center [226, 427] width 106 height 11
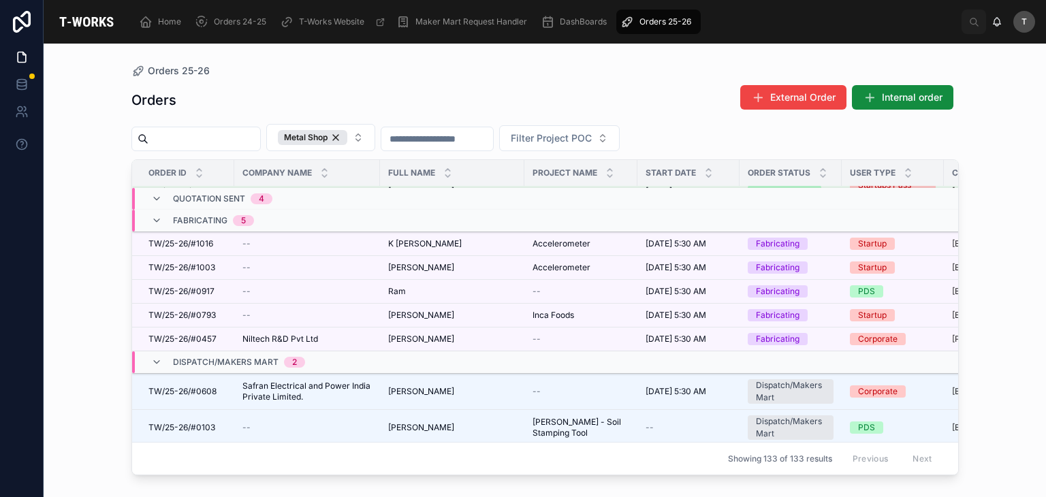
scroll to position [266, 0]
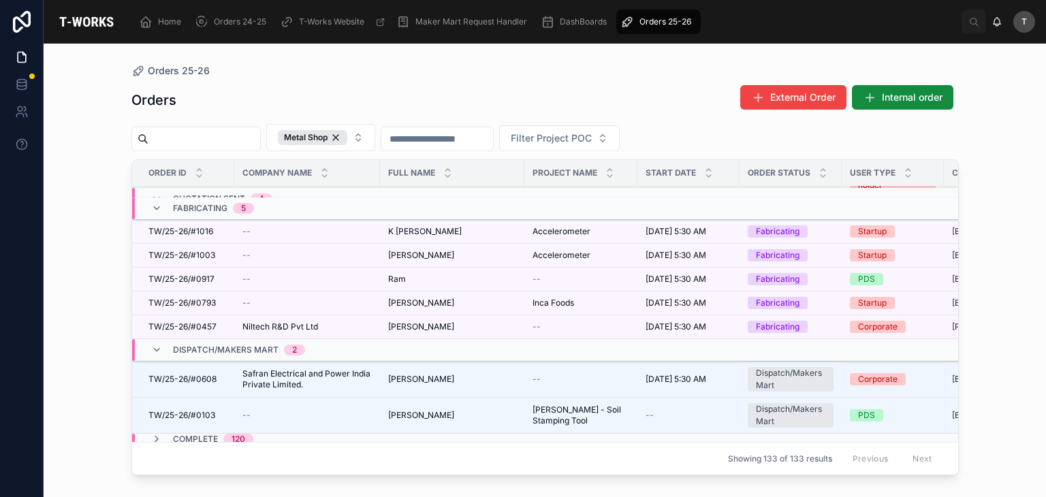
click at [229, 345] on span "Dispatch/Makers Mart" at bounding box center [226, 350] width 106 height 11
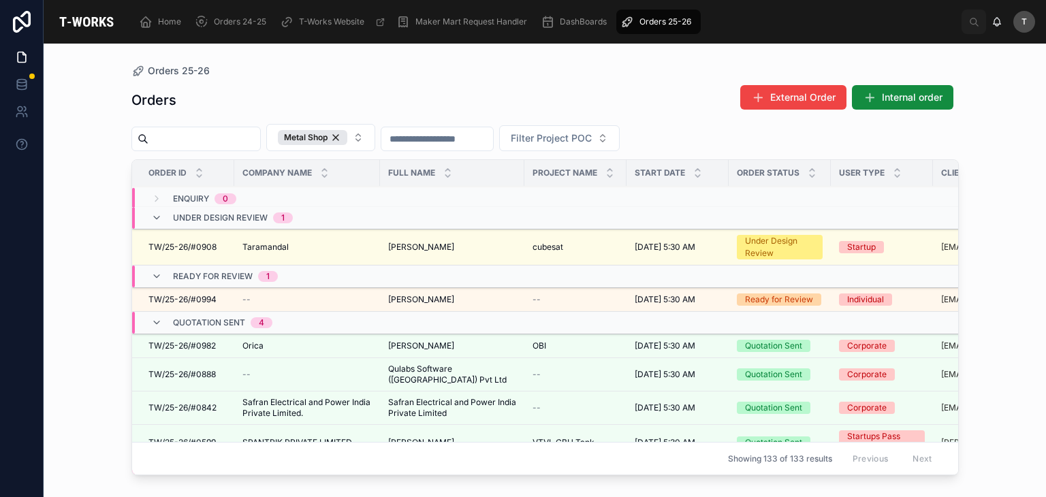
scroll to position [0, 0]
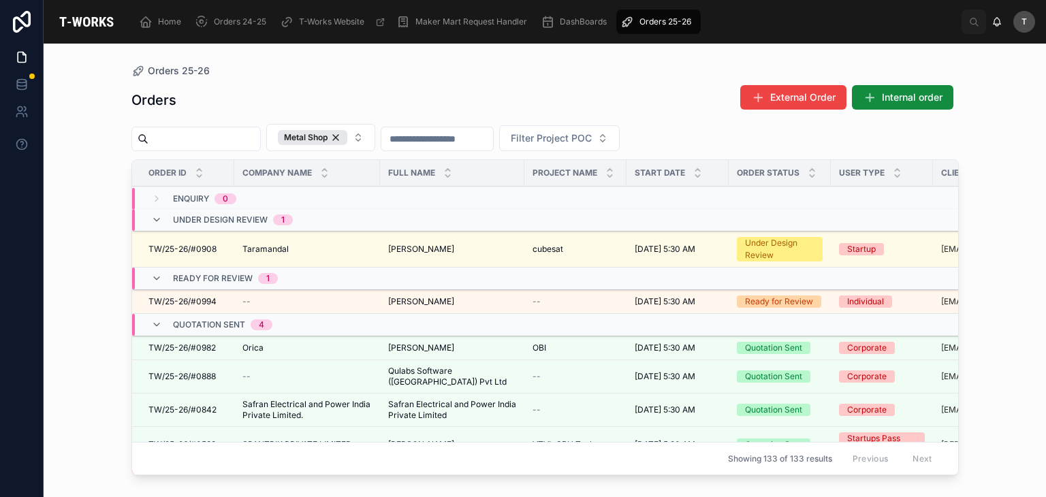
click at [859, 101] on button "Internal order" at bounding box center [902, 97] width 101 height 25
click at [347, 137] on div "Metal Shop" at bounding box center [312, 137] width 69 height 15
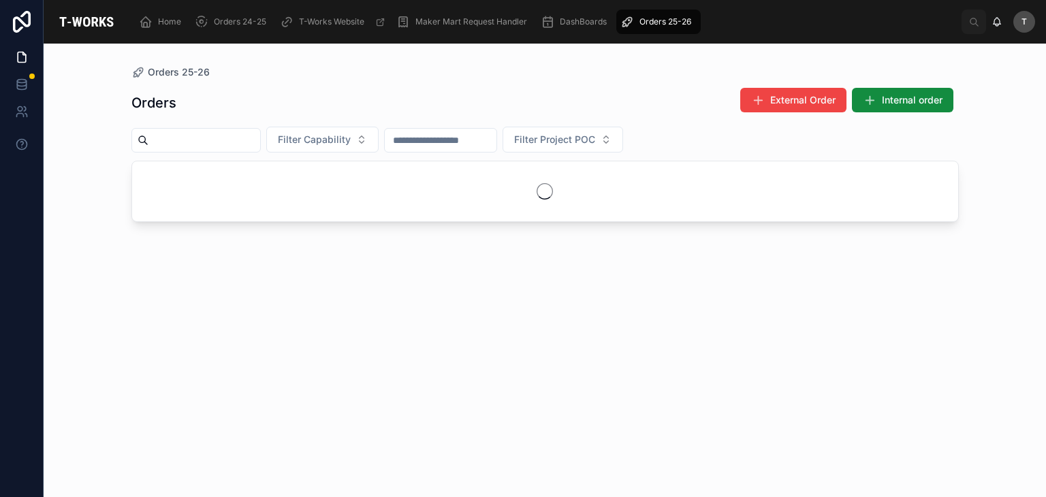
click at [202, 139] on input "text" at bounding box center [204, 140] width 112 height 19
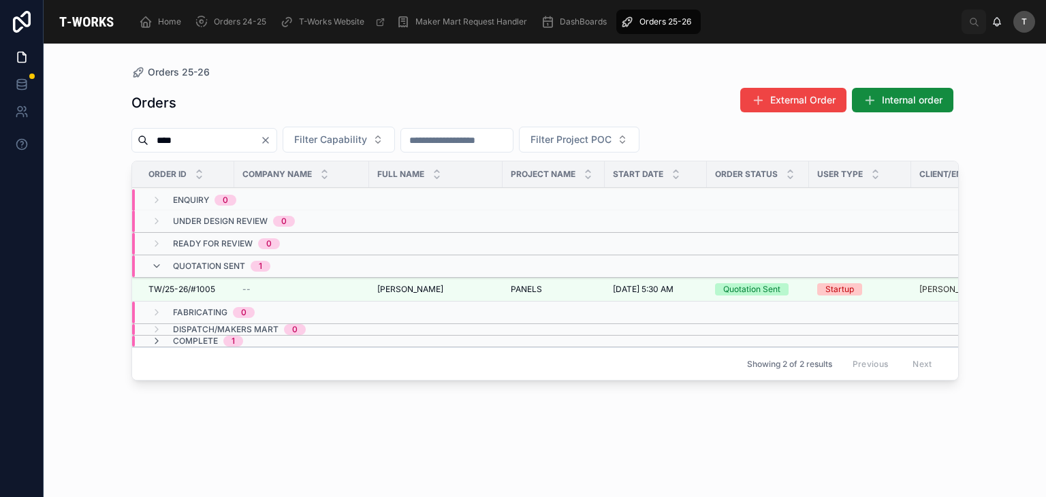
type input "****"
click at [202, 291] on span "TW/25-26/#1005" at bounding box center [181, 289] width 67 height 11
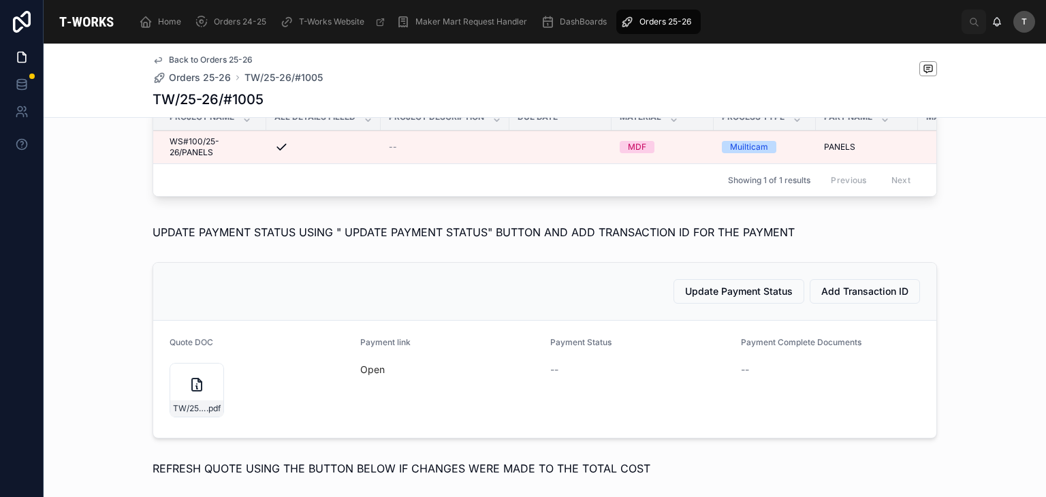
scroll to position [681, 0]
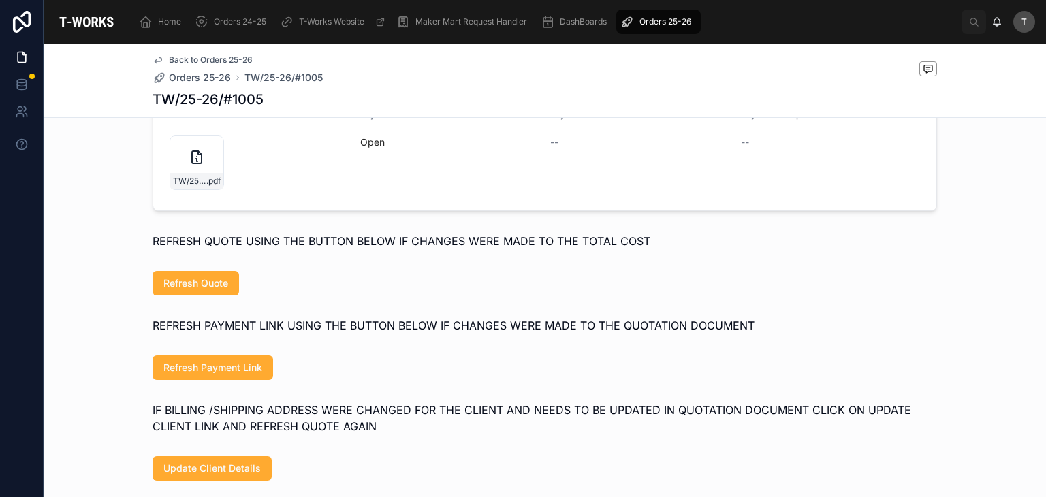
click at [367, 148] on link "Open" at bounding box center [372, 142] width 25 height 12
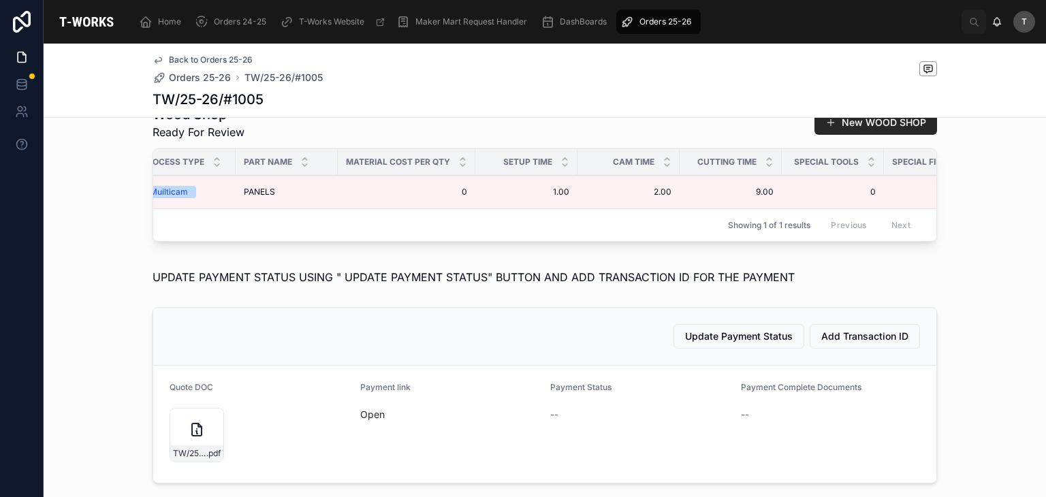
scroll to position [0, 624]
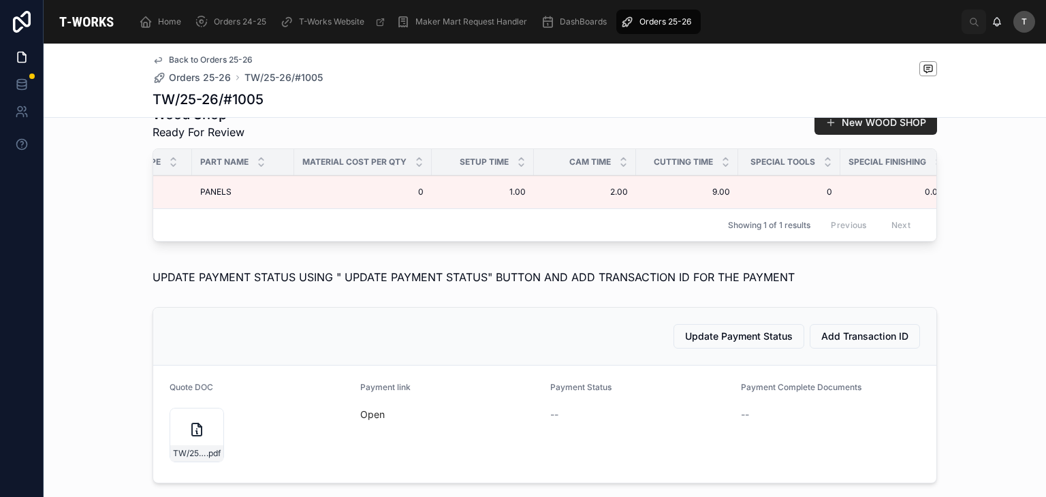
click at [0, 0] on span "Edit Details" at bounding box center [0, 0] width 0 height 0
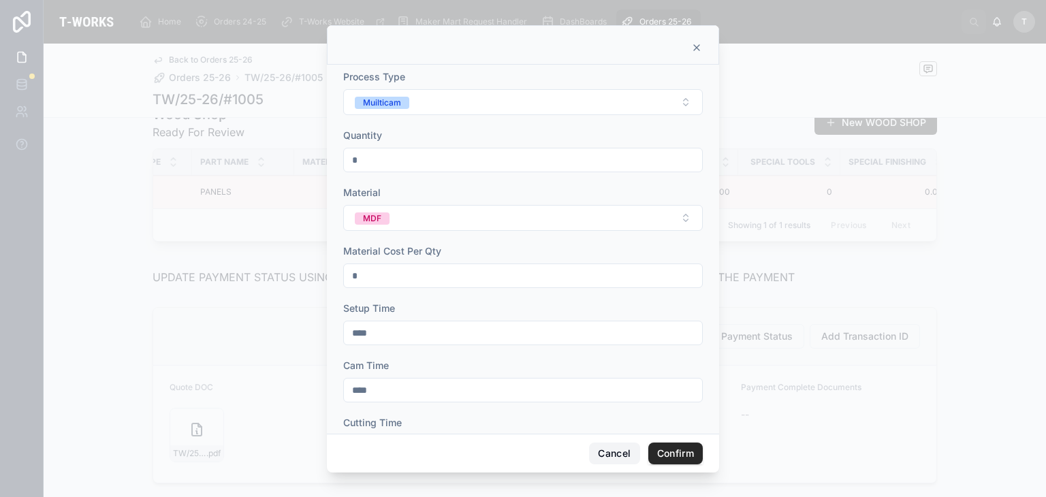
click at [626, 453] on button "Cancel" at bounding box center [614, 454] width 50 height 22
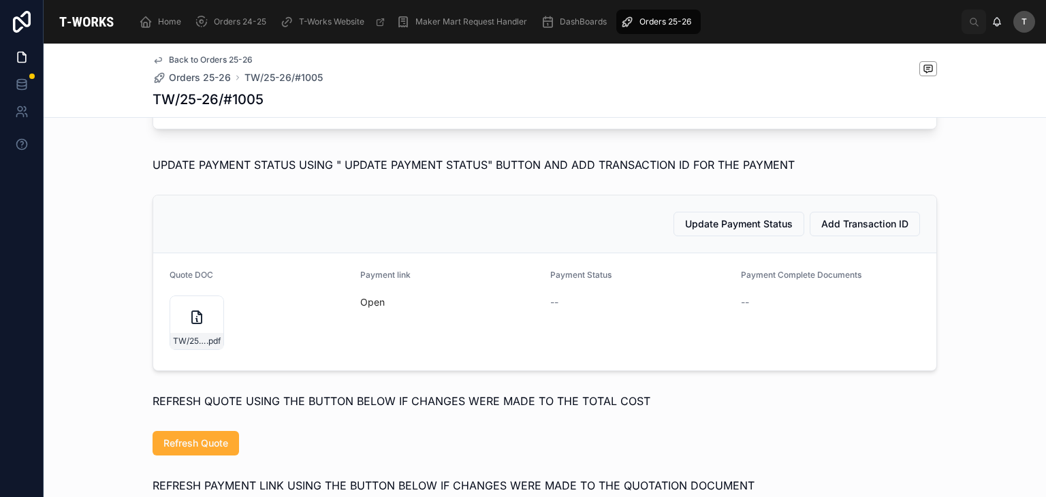
scroll to position [545, 0]
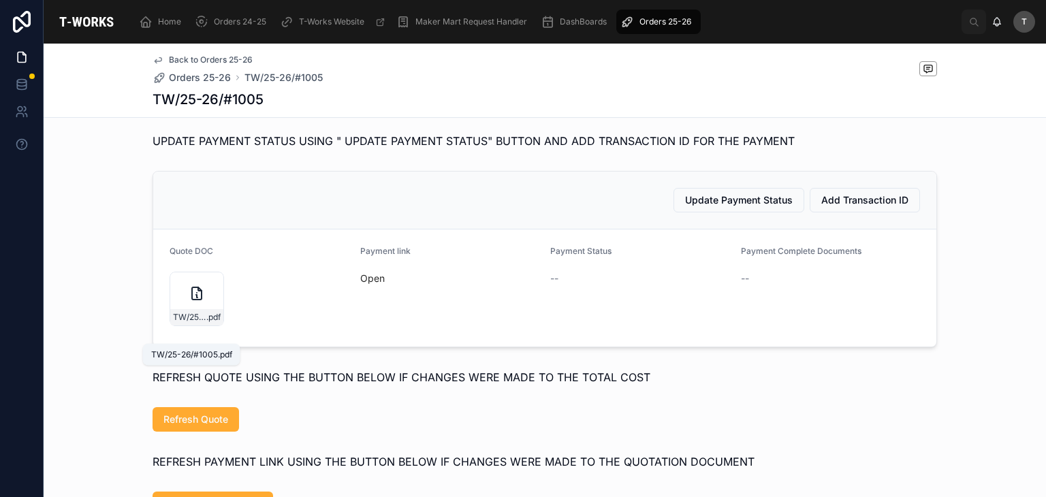
click at [207, 323] on span ".pdf" at bounding box center [213, 317] width 14 height 11
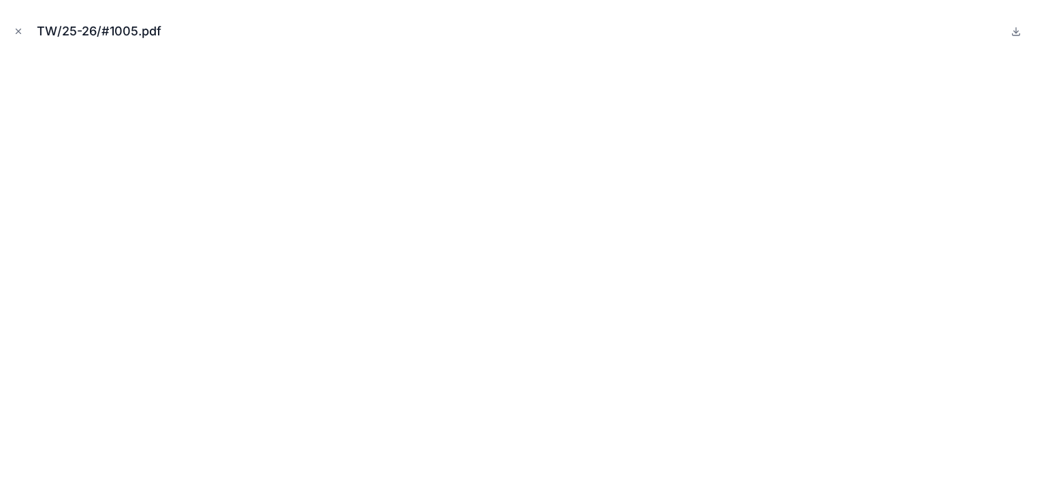
click at [22, 29] on icon "Close modal" at bounding box center [19, 32] width 10 height 10
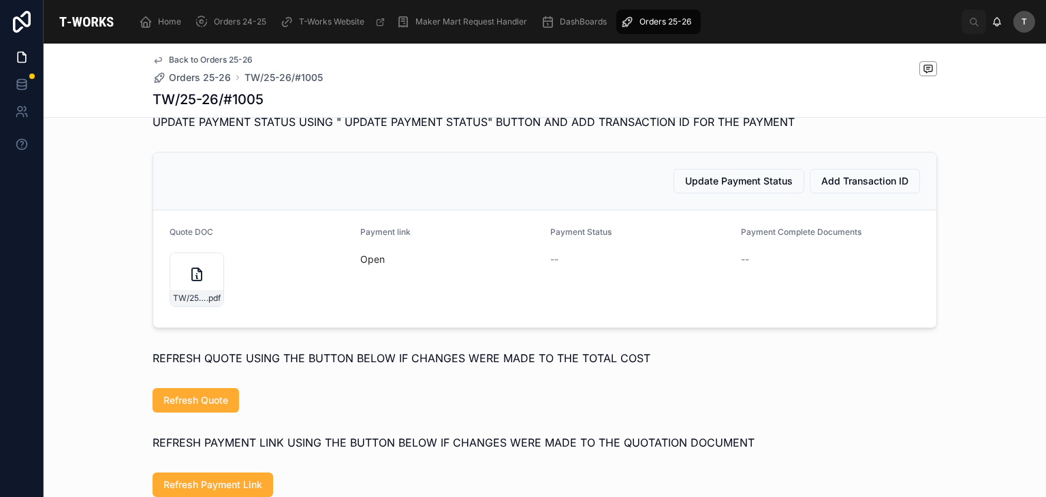
scroll to position [561, 0]
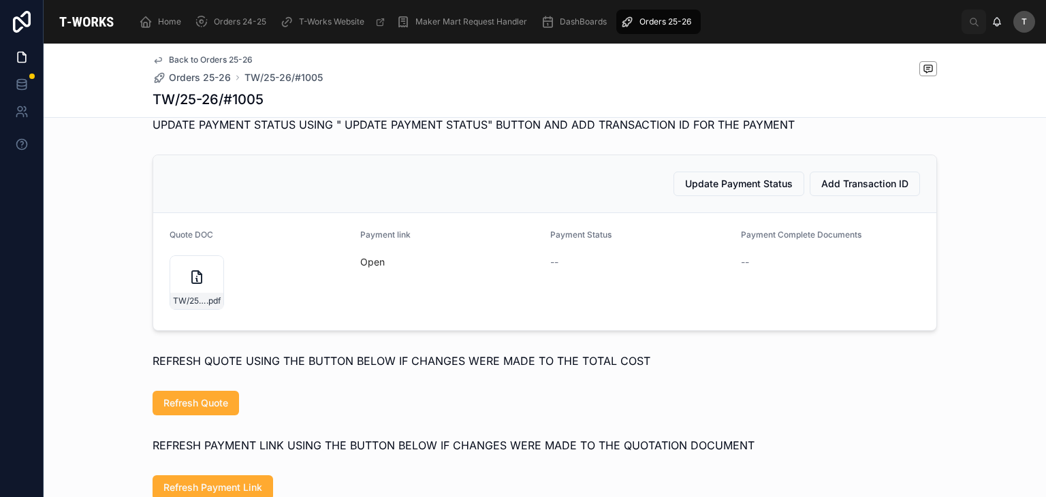
click at [728, 191] on span "Update Payment Status" at bounding box center [739, 184] width 108 height 14
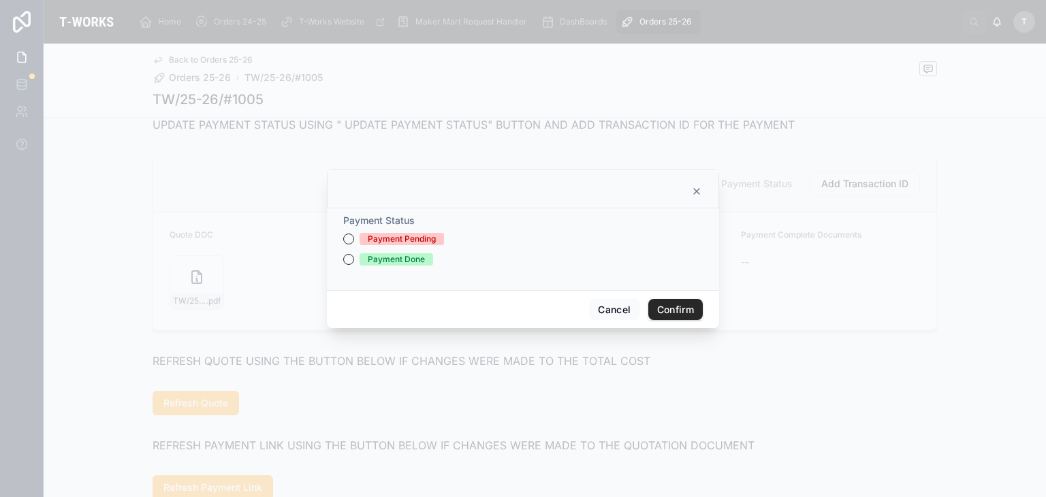
click at [396, 263] on div "Payment Done" at bounding box center [396, 259] width 57 height 12
click at [354, 263] on button "Payment Done" at bounding box center [348, 259] width 11 height 11
click at [670, 308] on button "Confirm" at bounding box center [675, 310] width 54 height 22
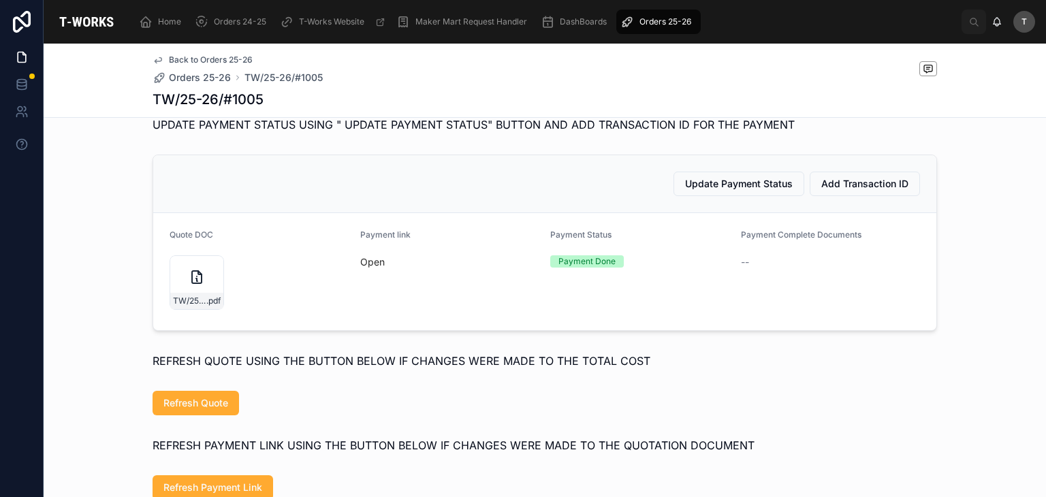
click at [370, 269] on span "Open" at bounding box center [450, 262] width 180 height 14
click at [369, 268] on link "Open" at bounding box center [372, 262] width 25 height 12
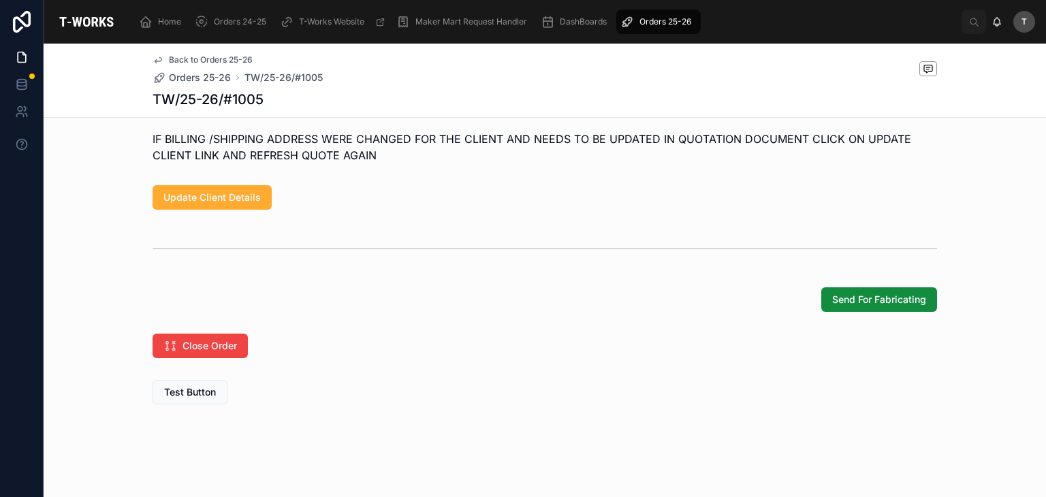
click at [867, 306] on button "Send For Fabricating" at bounding box center [879, 299] width 116 height 25
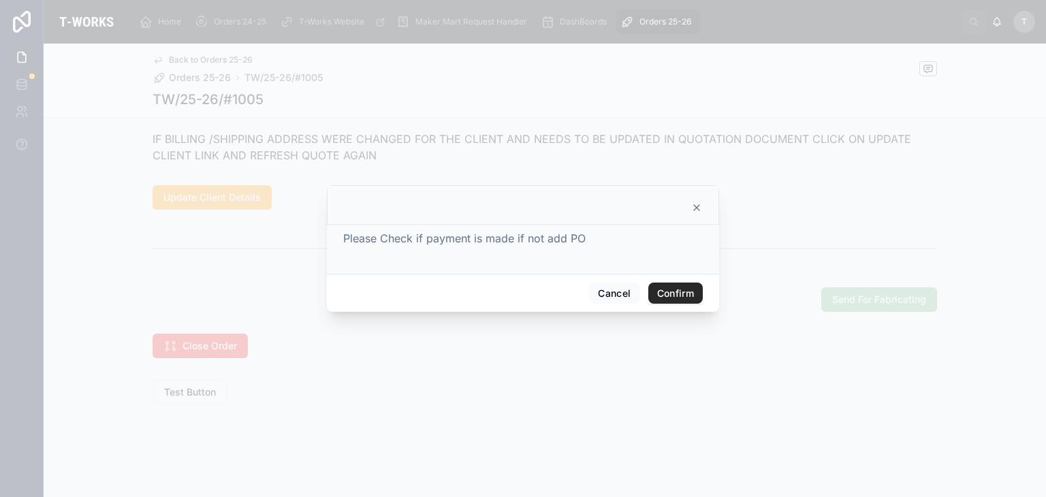
click at [669, 289] on button "Confirm" at bounding box center [675, 294] width 54 height 22
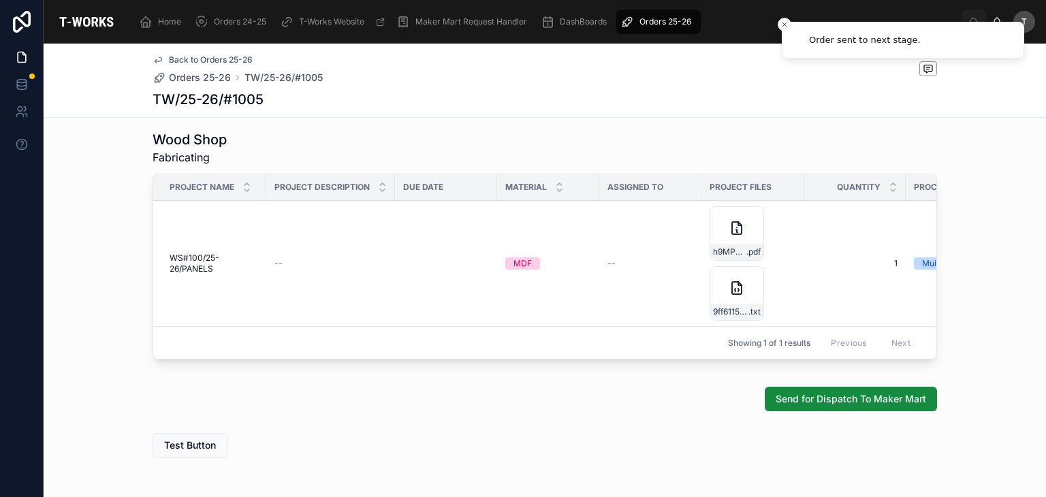
scroll to position [840, 0]
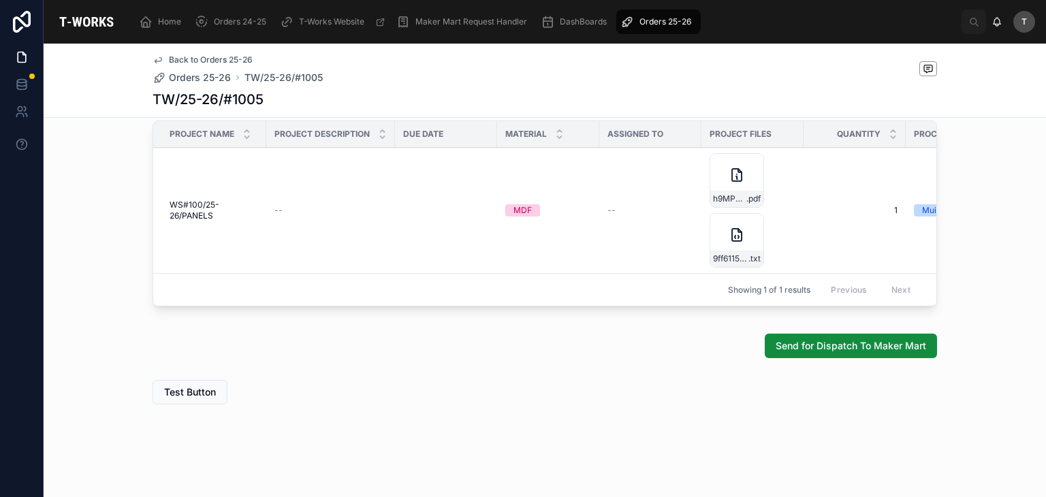
click at [749, 173] on div "h9MPvELkRxi0OF30myzj-AXASKL000007_MockUp_Rear_Left_Cladding .pdf" at bounding box center [737, 180] width 54 height 54
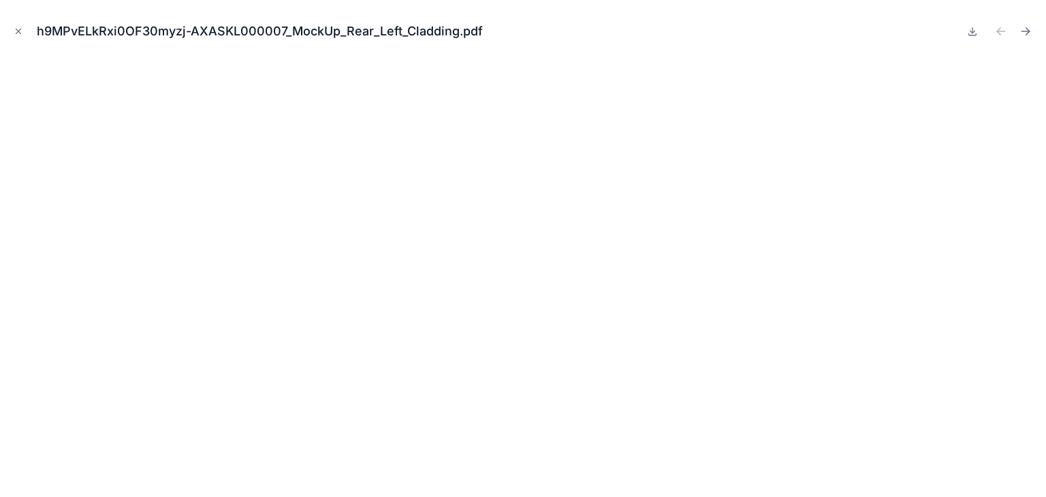
click at [20, 27] on icon "Close modal" at bounding box center [19, 32] width 10 height 10
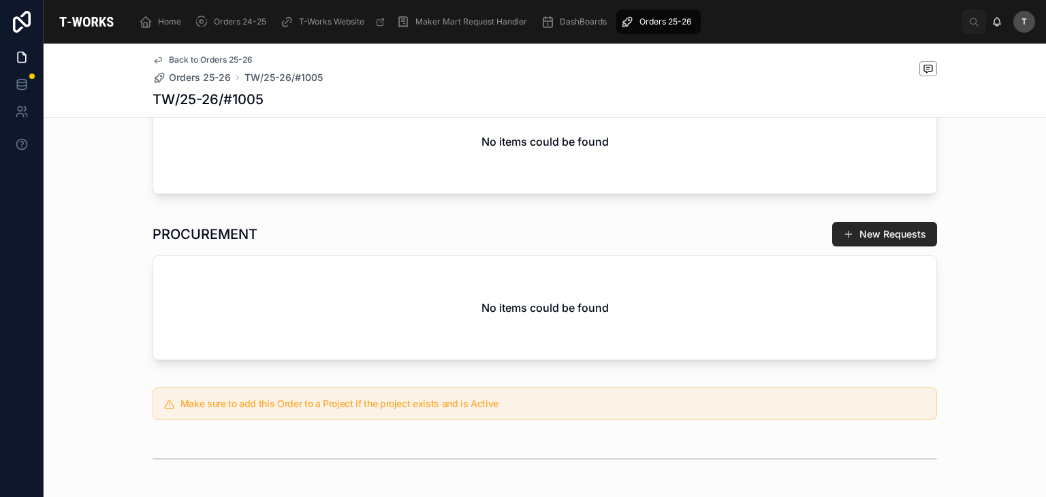
scroll to position [364, 0]
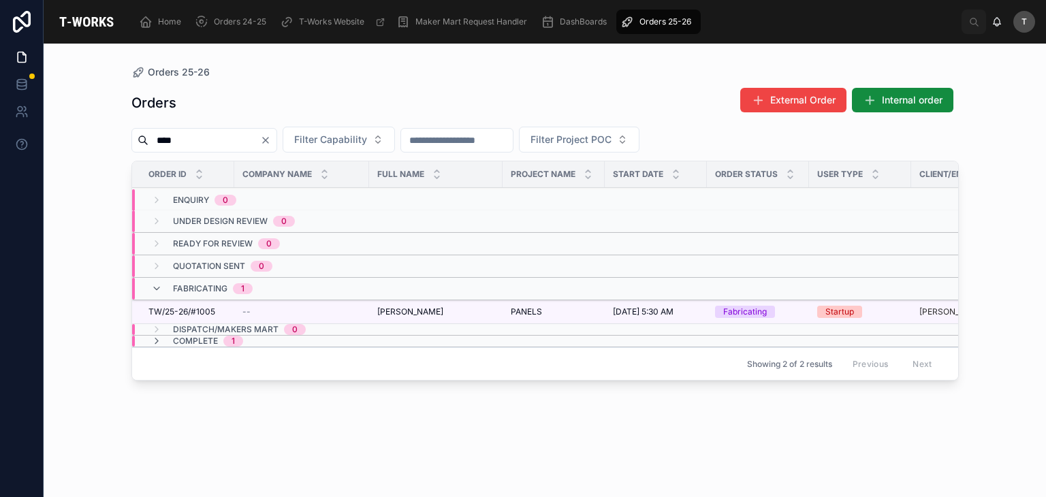
click at [369, 79] on div "Orders External Order Internal order **** Filter Capability Filter Project POC …" at bounding box center [544, 280] width 827 height 402
click at [191, 313] on span "TW/25-26/#1005" at bounding box center [181, 311] width 67 height 11
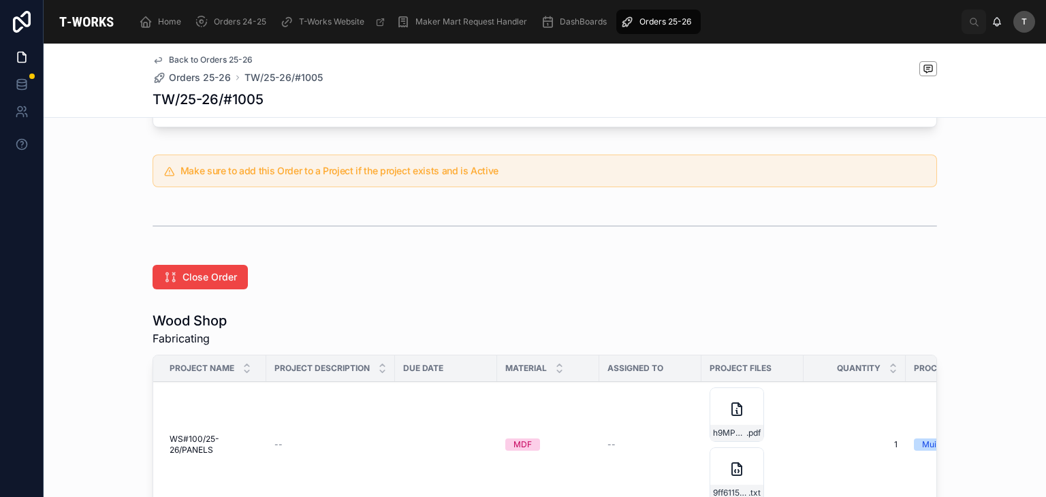
scroll to position [613, 0]
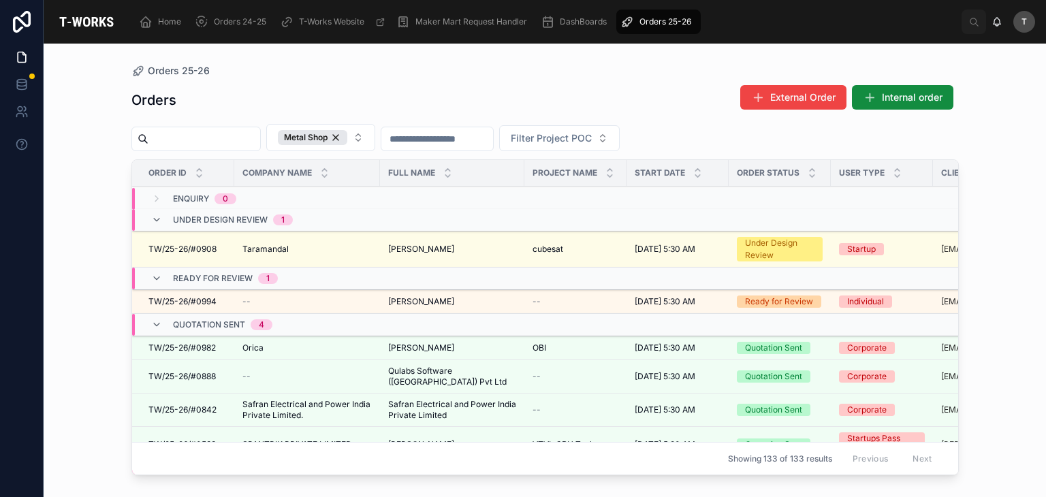
click at [441, 302] on div "Arvind Gad Arvind Gad" at bounding box center [452, 301] width 128 height 11
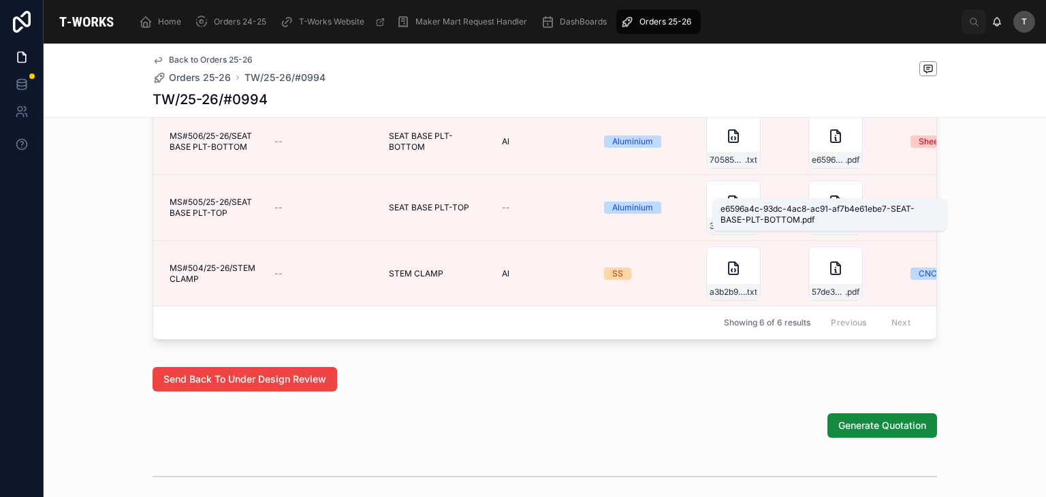
scroll to position [885, 0]
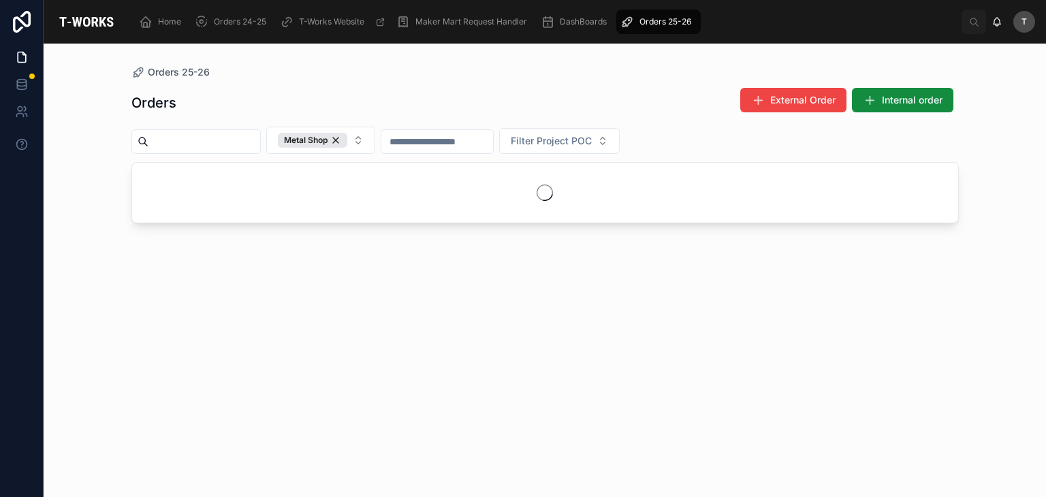
click at [907, 97] on span "Internal order" at bounding box center [912, 100] width 61 height 14
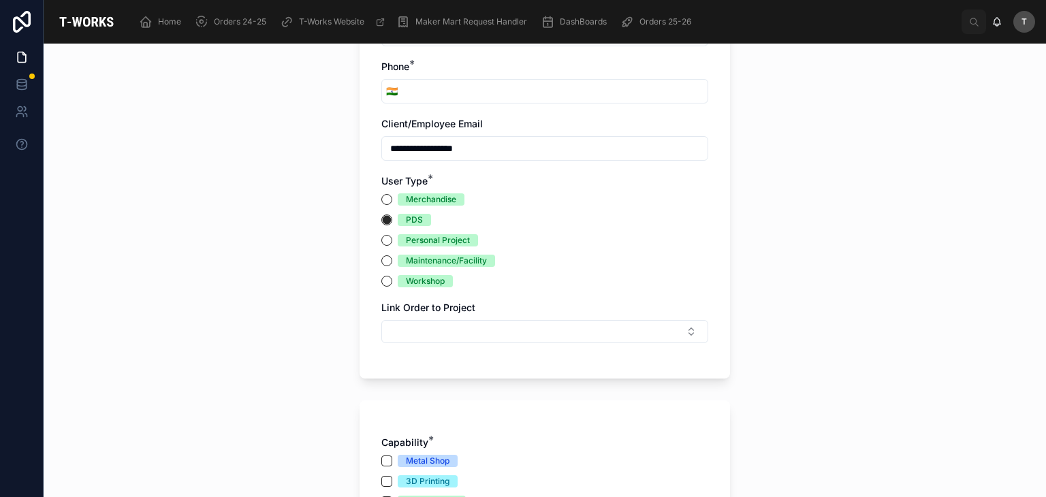
scroll to position [204, 0]
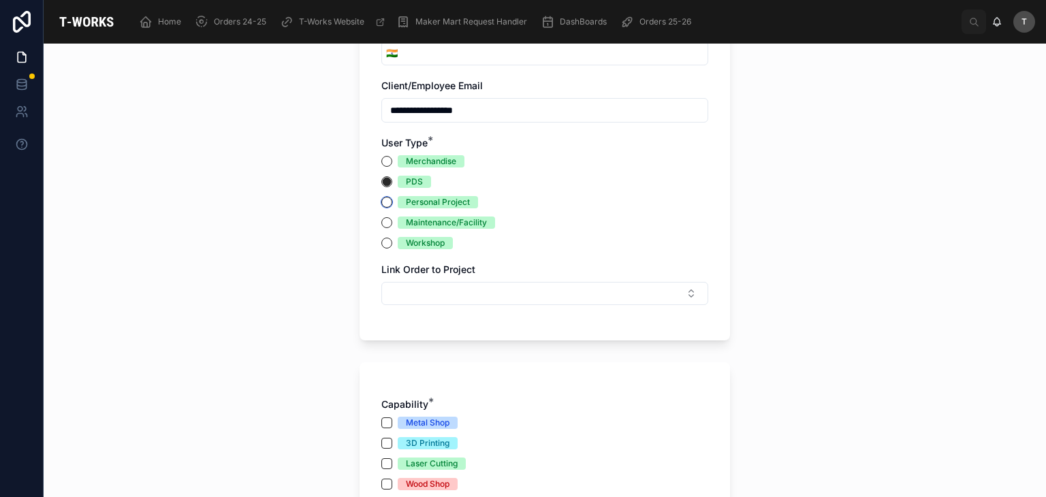
click at [383, 204] on button "Personal Project" at bounding box center [386, 202] width 11 height 11
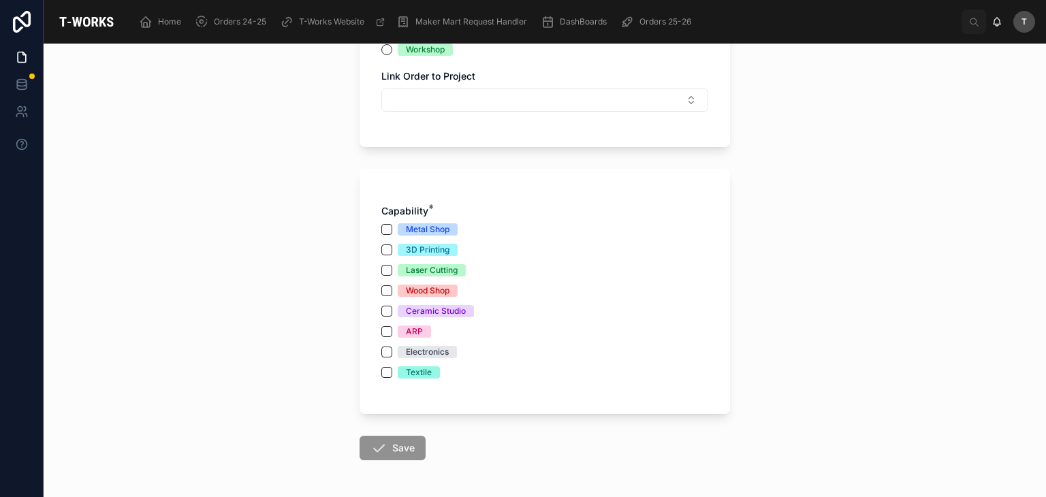
scroll to position [448, 0]
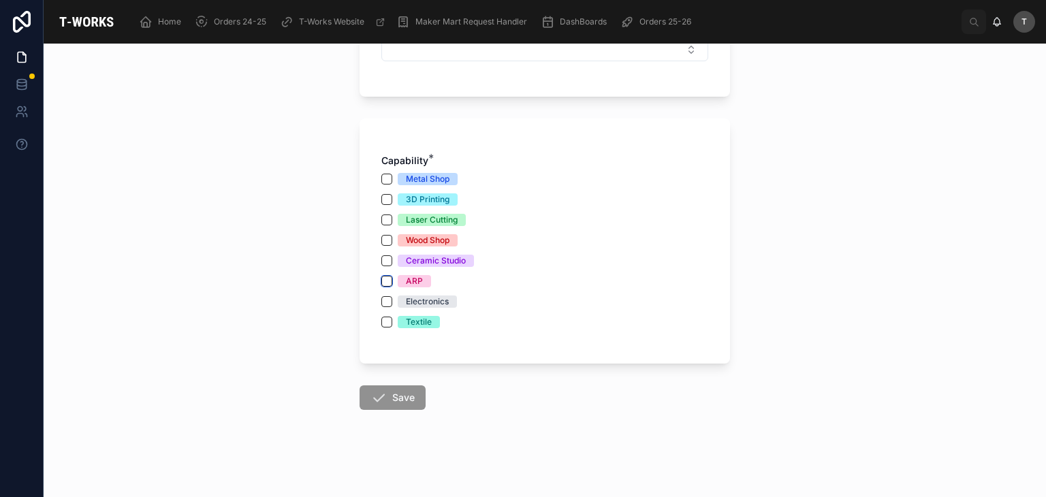
click at [381, 283] on button "ARP" at bounding box center [386, 281] width 11 height 11
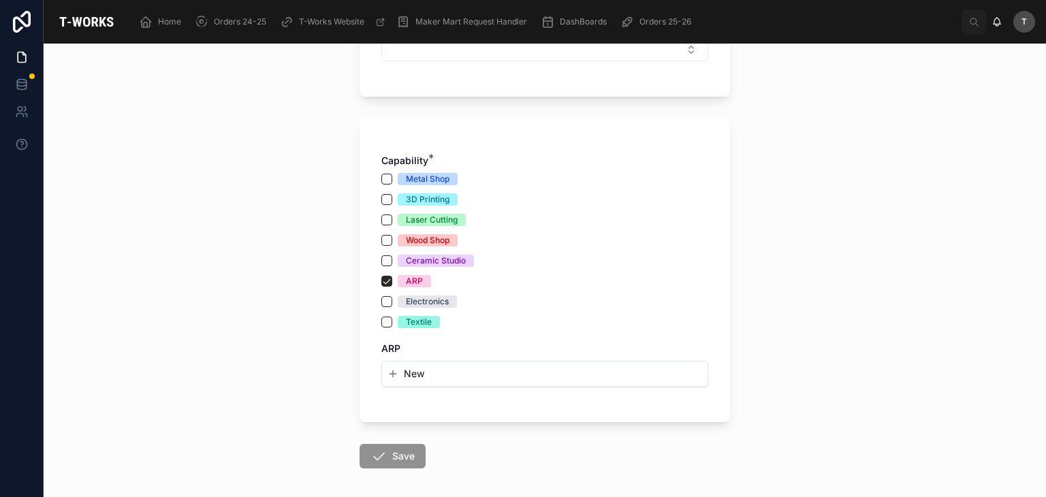
click at [388, 369] on icon "button" at bounding box center [392, 373] width 11 height 11
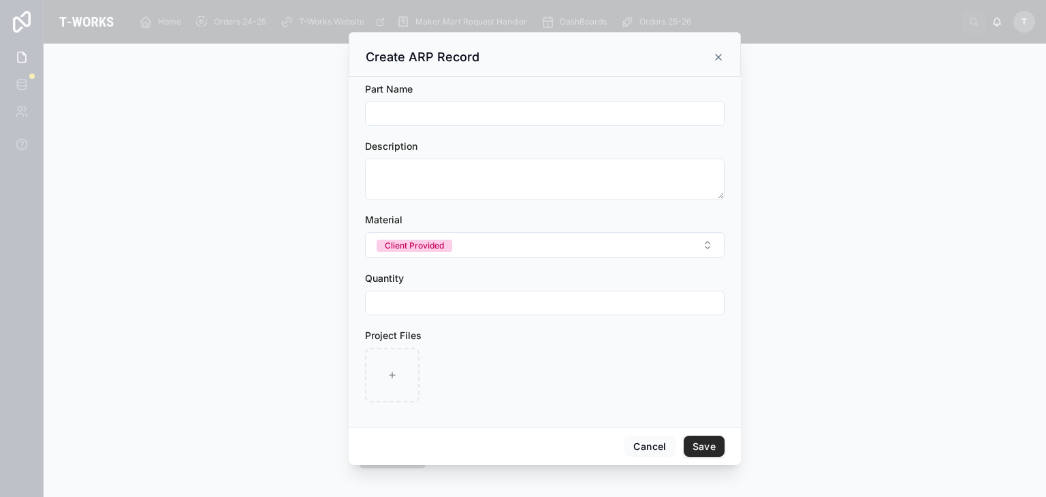
click at [897, 301] on div at bounding box center [523, 248] width 1046 height 497
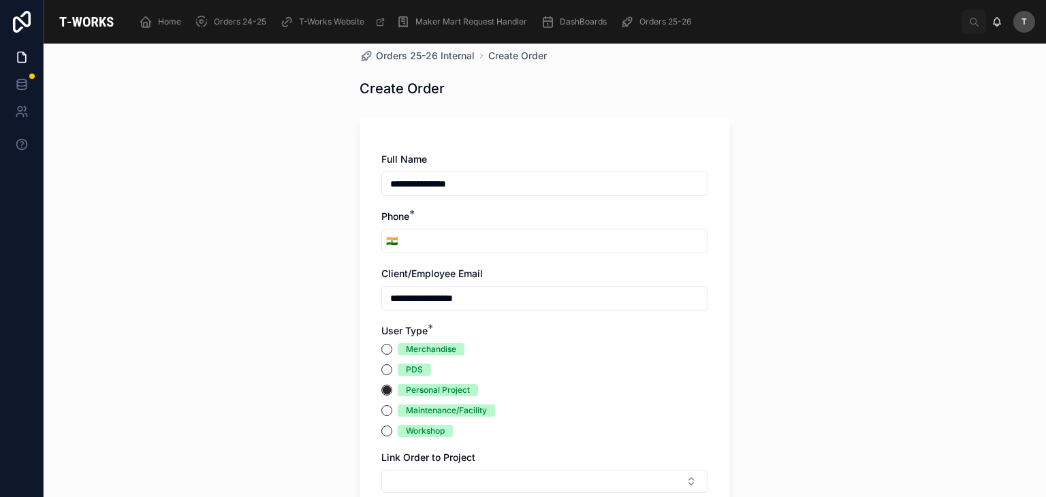
scroll to position [0, 0]
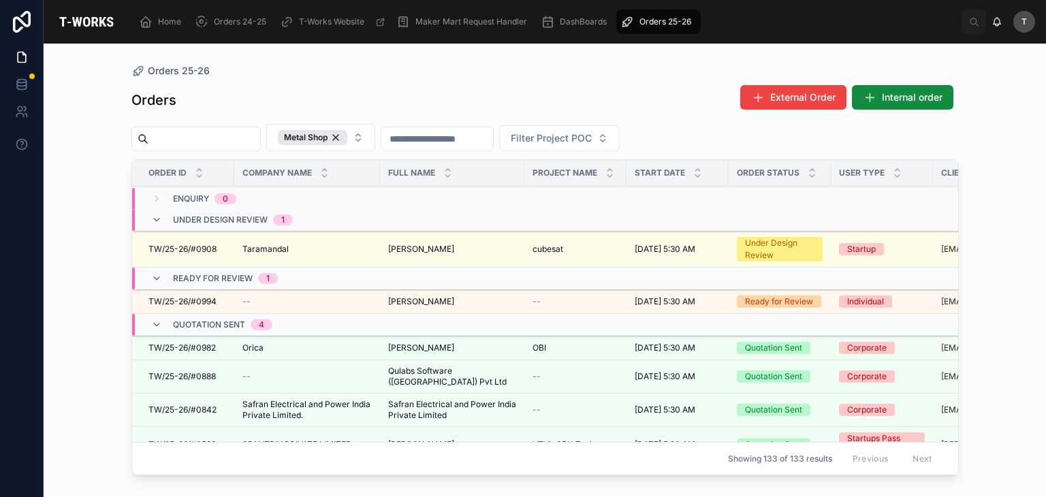
click at [932, 91] on span "Internal order" at bounding box center [912, 98] width 61 height 14
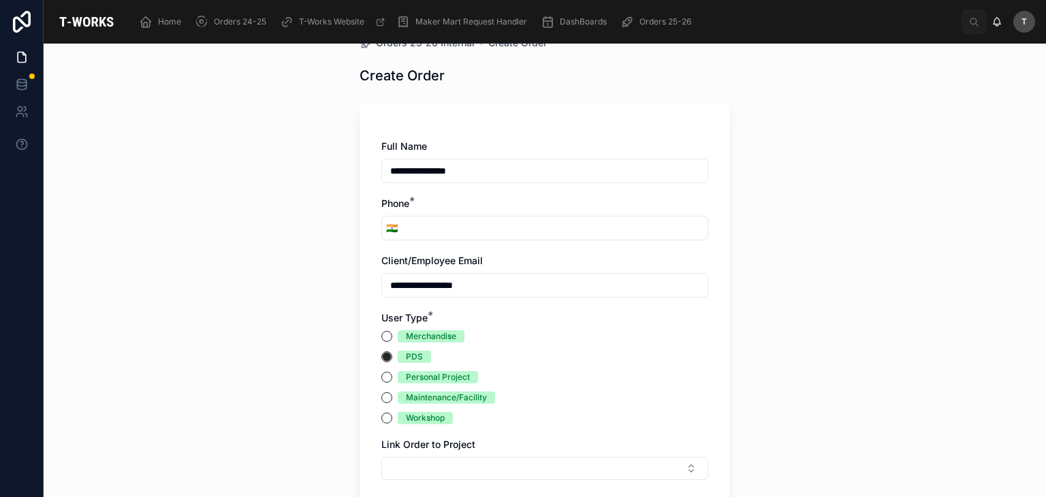
scroll to position [68, 0]
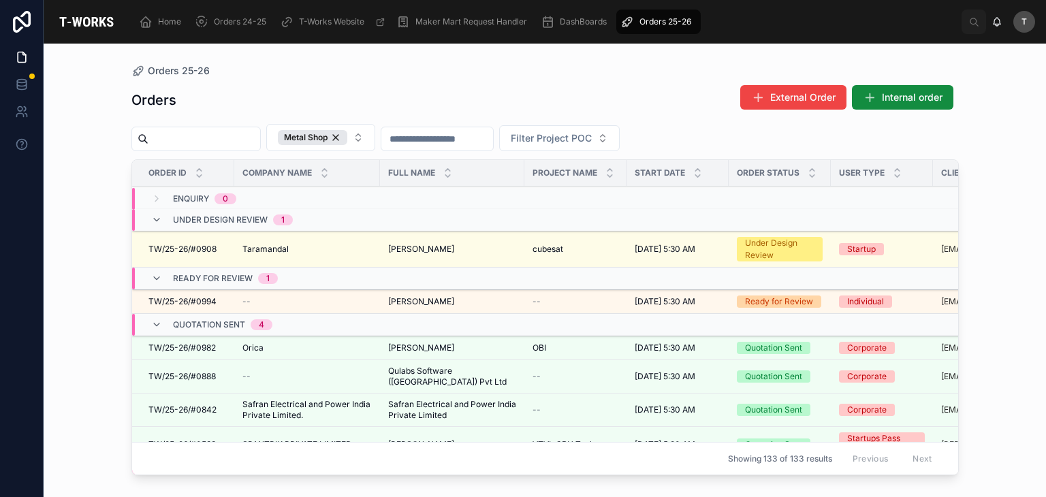
click at [310, 85] on div "Orders External Order Internal order" at bounding box center [544, 99] width 827 height 31
click at [300, 107] on div "Orders External Order Internal order" at bounding box center [544, 99] width 827 height 31
